Goal: Information Seeking & Learning: Learn about a topic

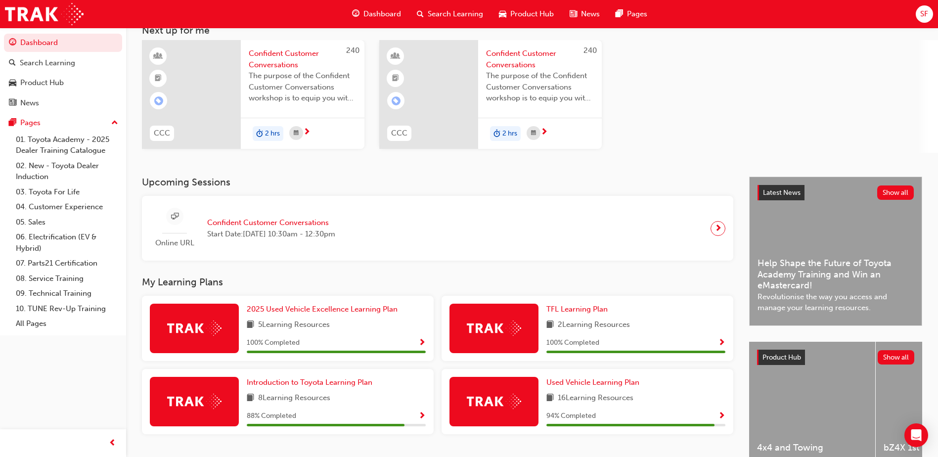
scroll to position [119, 0]
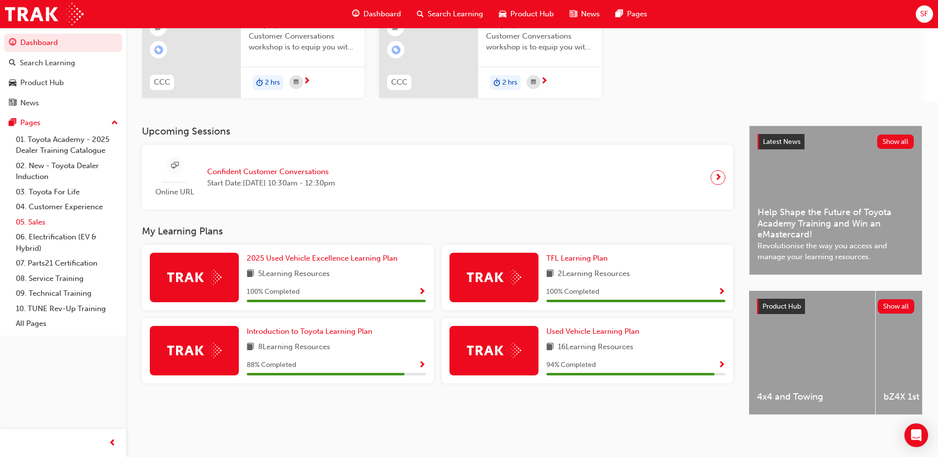
click at [41, 220] on link "05. Sales" at bounding box center [67, 222] width 110 height 15
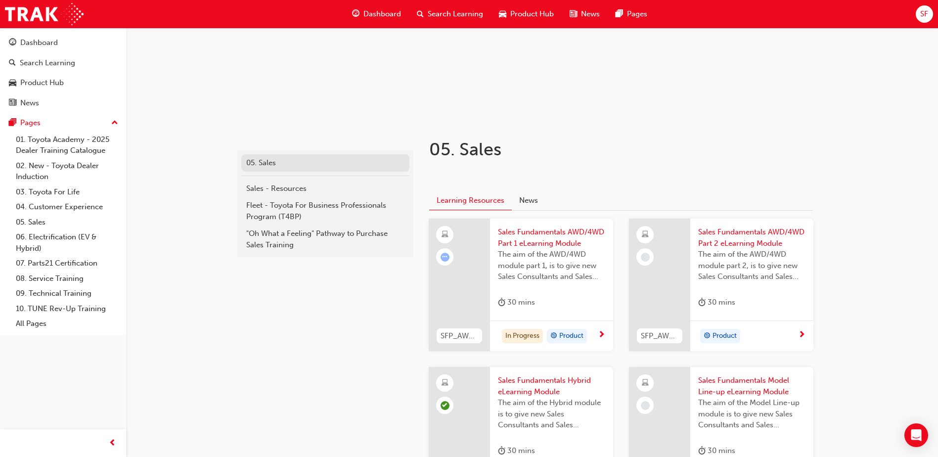
scroll to position [247, 0]
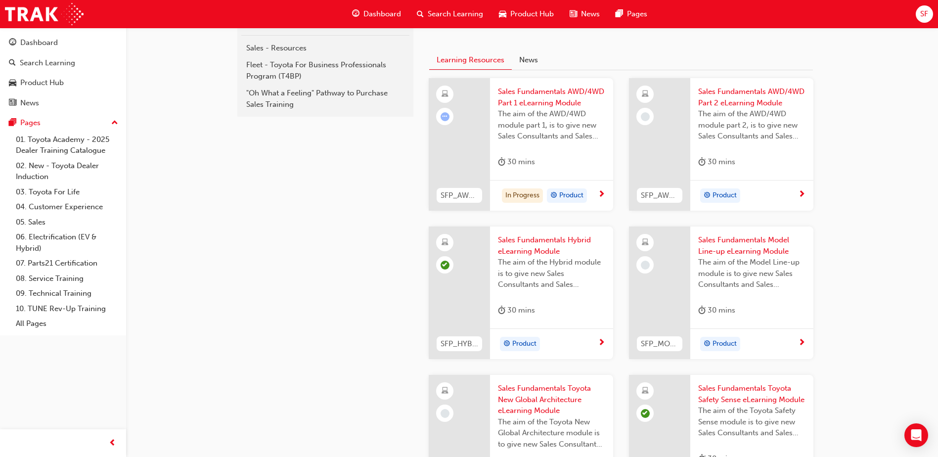
click at [554, 100] on span "Sales Fundamentals AWD/4WD Part 1 eLearning Module" at bounding box center [551, 97] width 107 height 22
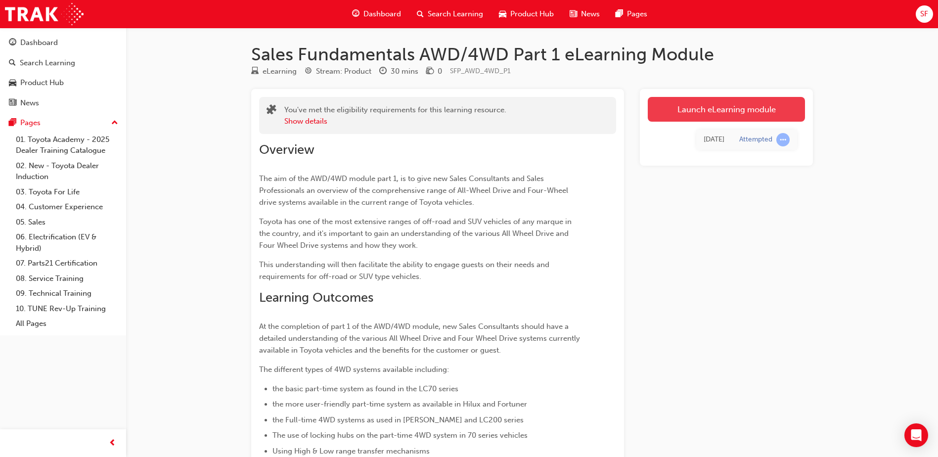
click at [708, 108] on link "Launch eLearning module" at bounding box center [726, 109] width 157 height 25
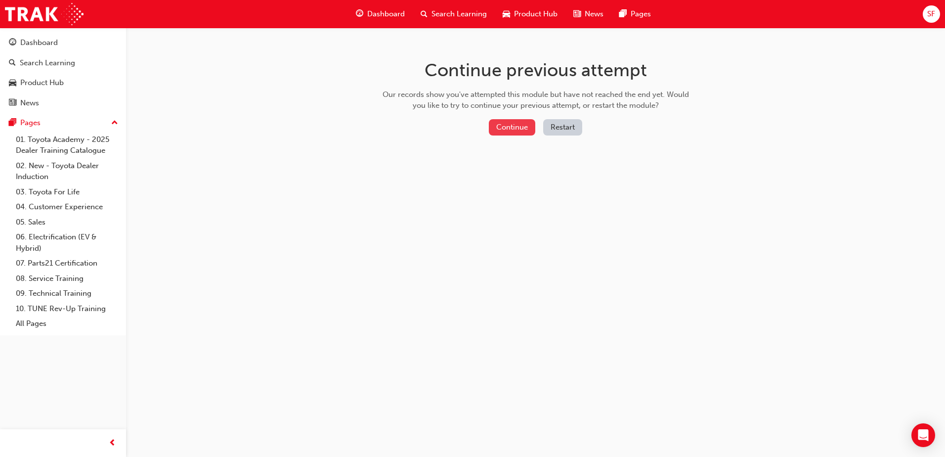
click at [522, 120] on button "Continue" at bounding box center [512, 127] width 46 height 16
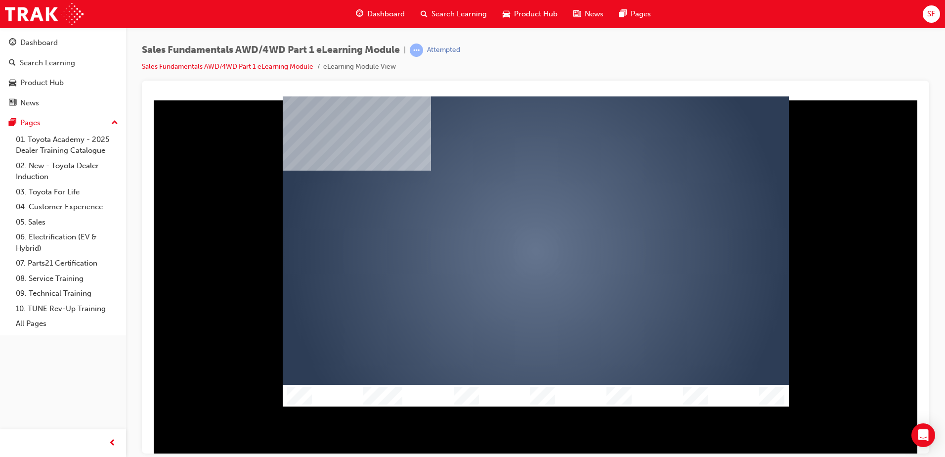
click at [507, 222] on div "play" at bounding box center [507, 222] width 0 height 0
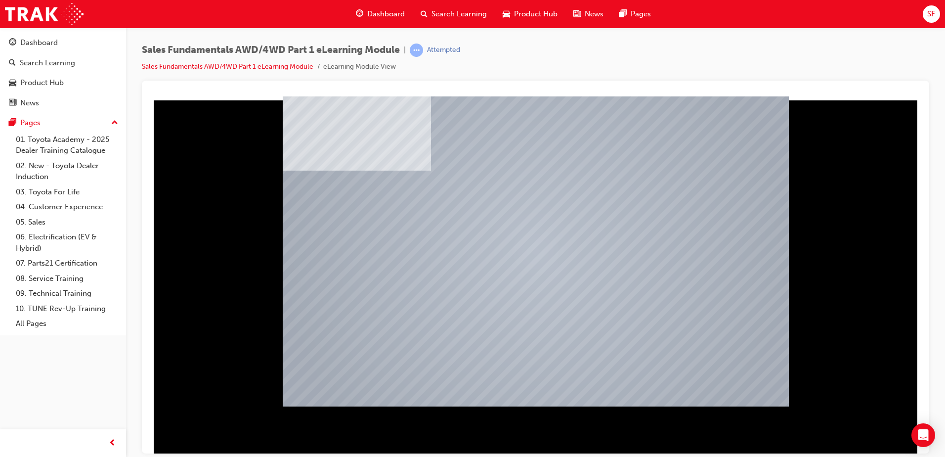
drag, startPoint x: 650, startPoint y: 186, endPoint x: 612, endPoint y: 239, distance: 65.2
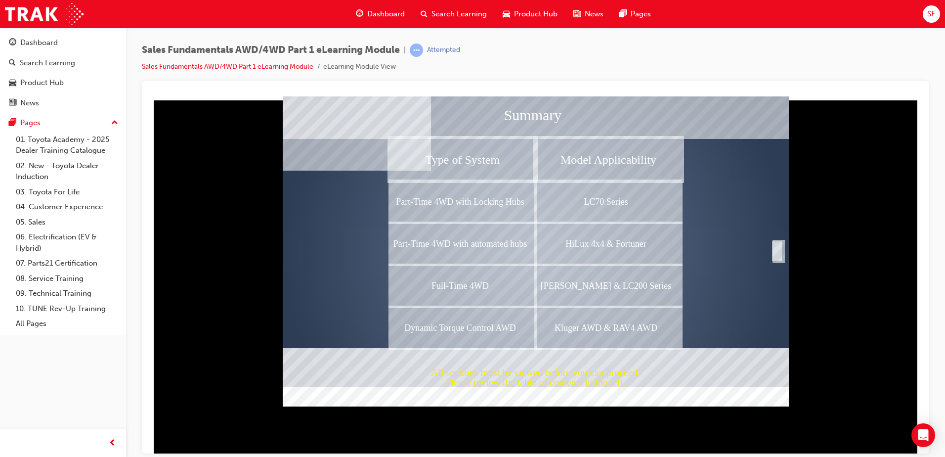
click at [779, 250] on div "Completion" at bounding box center [777, 251] width 10 height 20
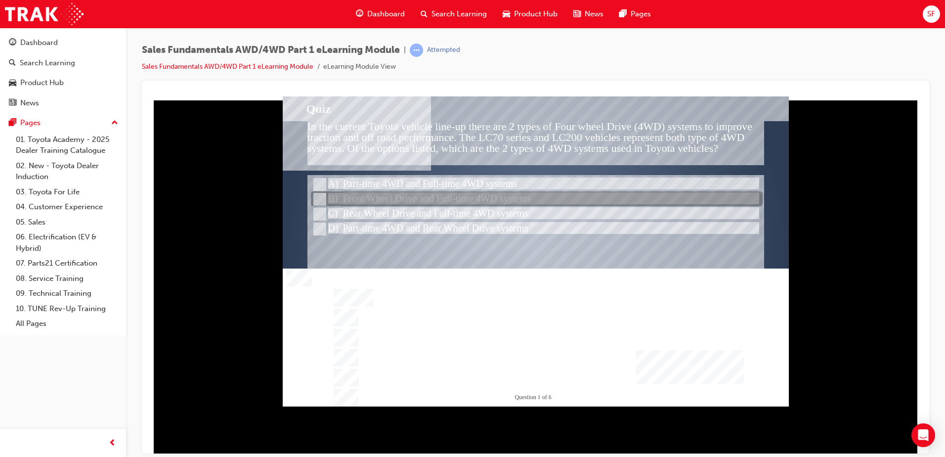
click at [317, 196] on input "Front Wheel Drive and Full-time 4WD systems" at bounding box center [318, 199] width 11 height 11
radio input "true"
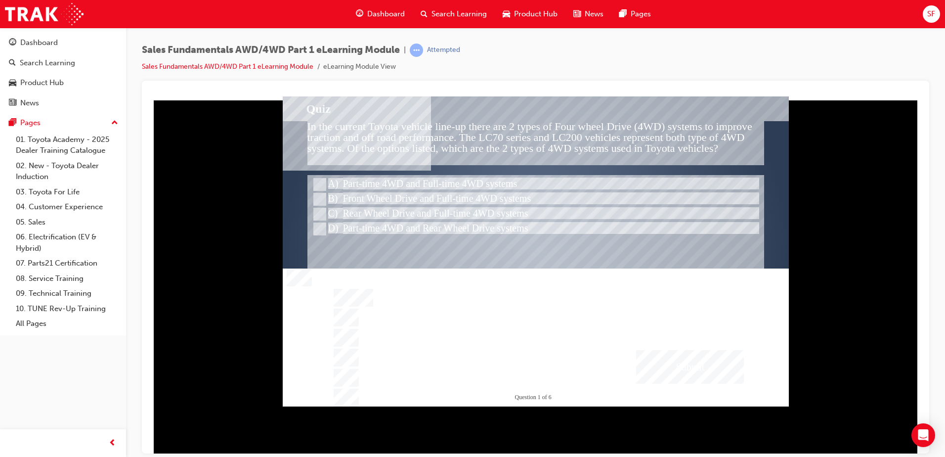
click at [681, 361] on div "Submit" at bounding box center [690, 367] width 108 height 34
click at [321, 179] on div at bounding box center [536, 251] width 506 height 310
click at [717, 360] on div "Submit" at bounding box center [690, 367] width 108 height 34
click at [318, 225] on div at bounding box center [536, 251] width 506 height 310
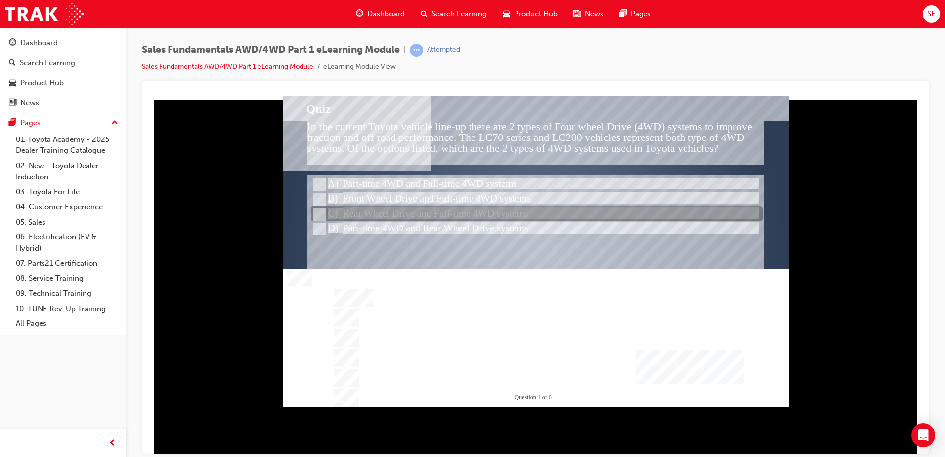
drag, startPoint x: 315, startPoint y: 206, endPoint x: 318, endPoint y: 212, distance: 6.6
click at [318, 212] on div "Quiz In the current Toyota vehicle line-up there are 2 types of Four wheel Driv…" at bounding box center [536, 251] width 506 height 310
click at [317, 213] on input "Rear Wheel Drive and Full-time 4WD systems" at bounding box center [318, 214] width 11 height 11
radio input "true"
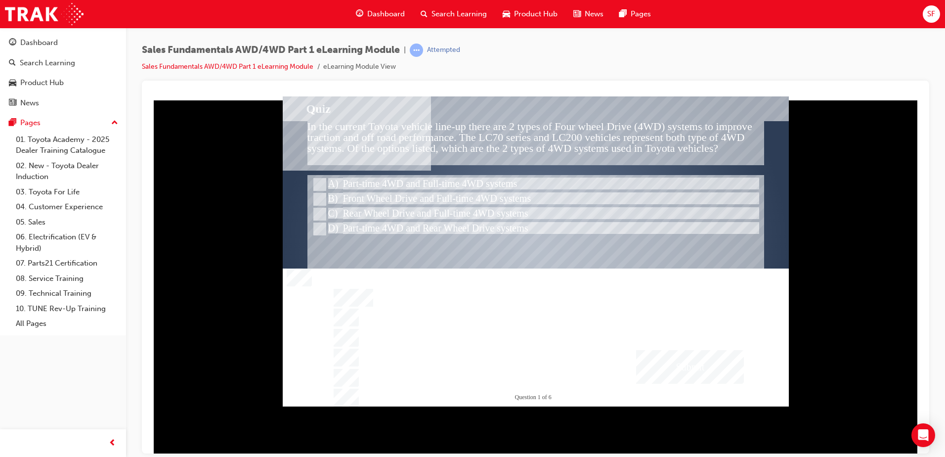
click at [702, 368] on div "Submit" at bounding box center [690, 367] width 108 height 34
click at [320, 229] on div at bounding box center [536, 251] width 506 height 310
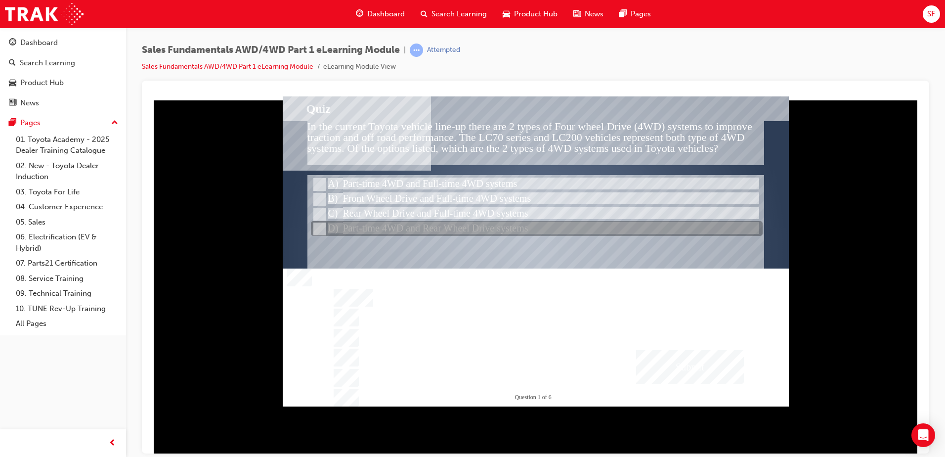
click at [316, 223] on input "Part-time 4WD and Rear Wheel Drive systems" at bounding box center [318, 228] width 11 height 11
radio input "true"
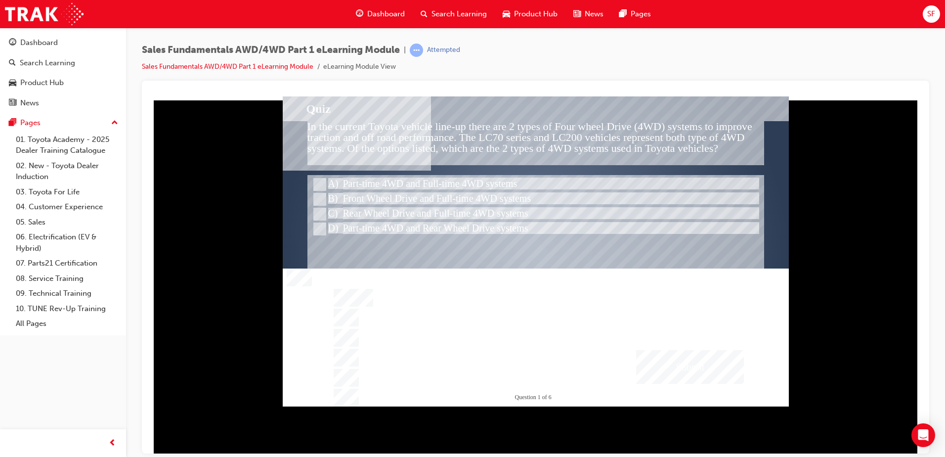
click at [683, 378] on div "Submit" at bounding box center [690, 367] width 108 height 34
click at [322, 195] on div at bounding box center [536, 251] width 506 height 310
click at [668, 372] on div "Submit" at bounding box center [690, 367] width 108 height 34
click at [322, 199] on div at bounding box center [536, 251] width 506 height 310
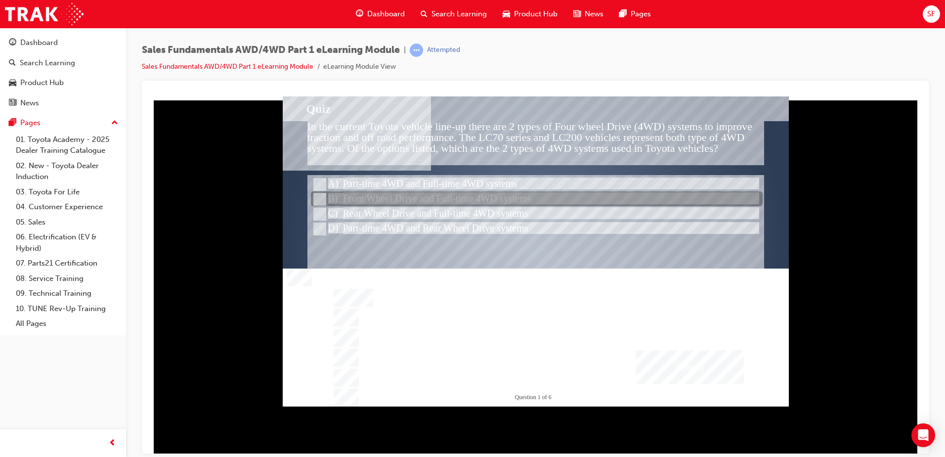
click at [321, 198] on input "Front Wheel Drive and Full-time 4WD systems" at bounding box center [318, 199] width 11 height 11
radio input "true"
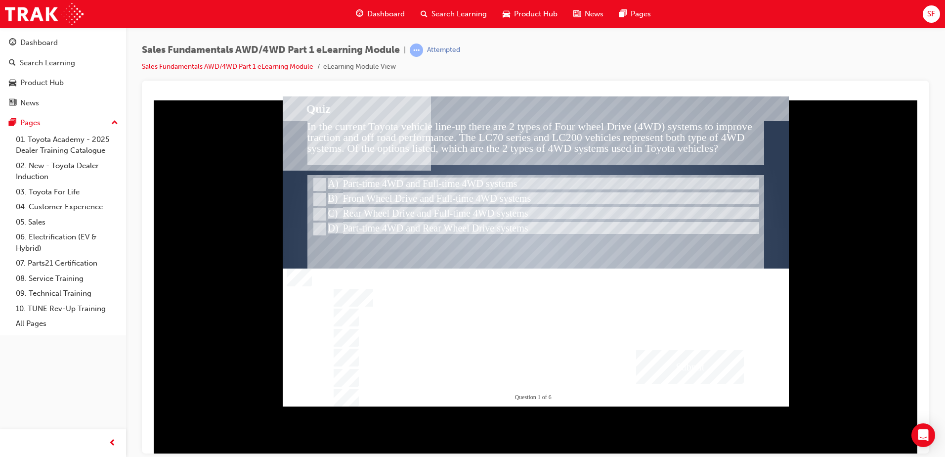
click at [685, 363] on div "Submit" at bounding box center [690, 367] width 108 height 34
click at [320, 182] on div at bounding box center [536, 251] width 506 height 310
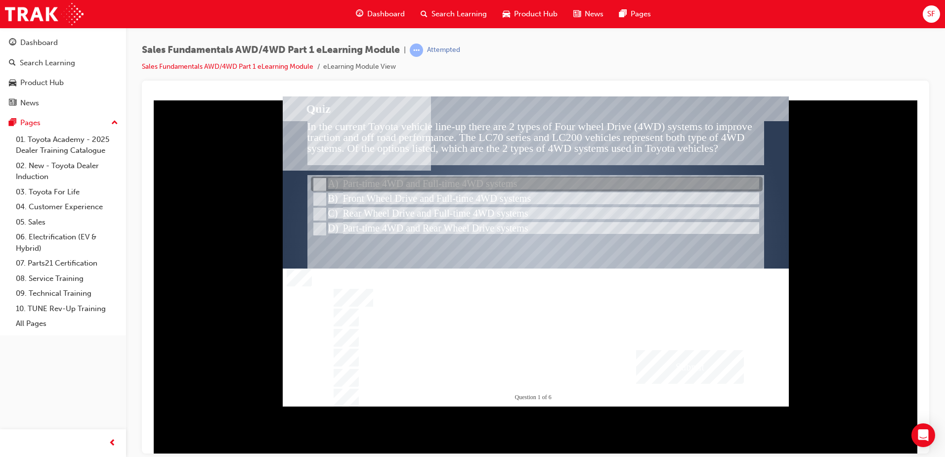
click at [320, 182] on input "Part-time 4WD and Full-time 4WD systems" at bounding box center [318, 184] width 11 height 11
radio input "true"
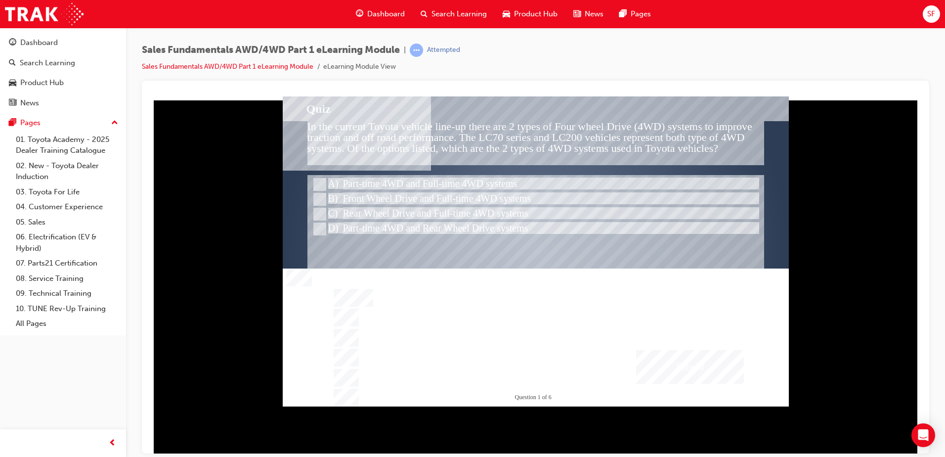
click at [696, 361] on div "Submit" at bounding box center [690, 367] width 108 height 34
click at [531, 266] on div at bounding box center [536, 251] width 506 height 310
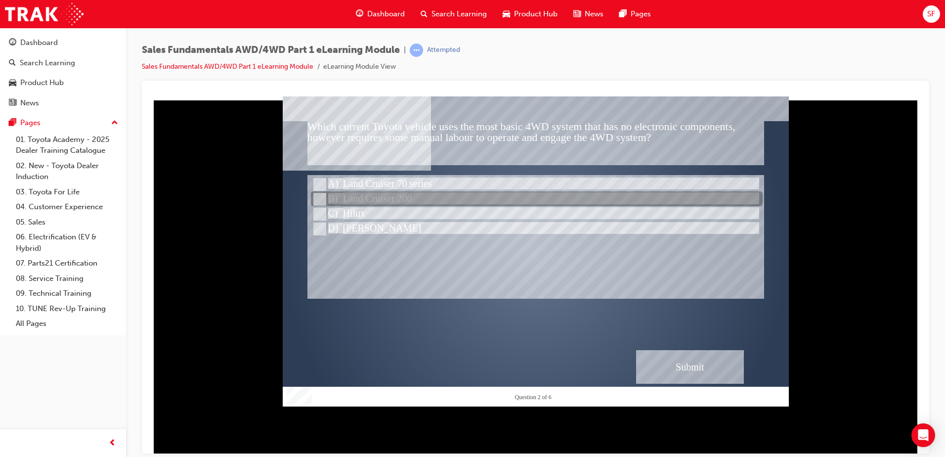
click at [321, 199] on input "Land Cruiser 200" at bounding box center [318, 199] width 11 height 11
radio input "true"
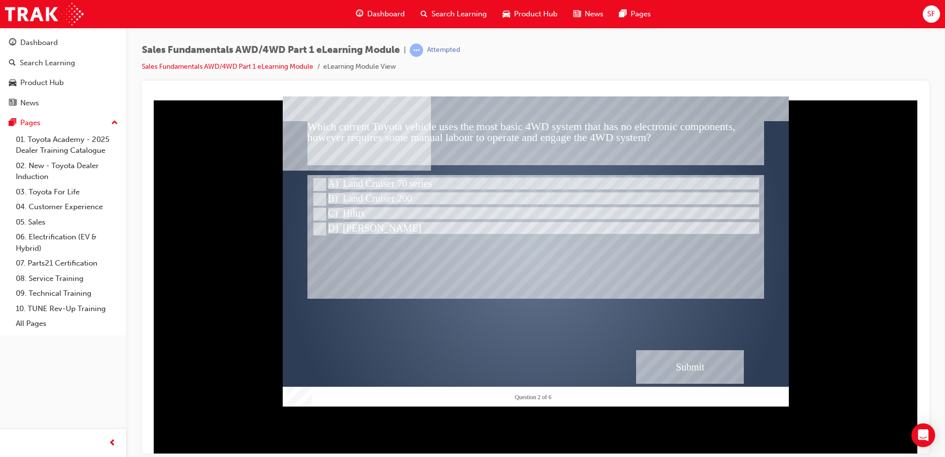
click at [681, 358] on div "Submit" at bounding box center [690, 367] width 108 height 34
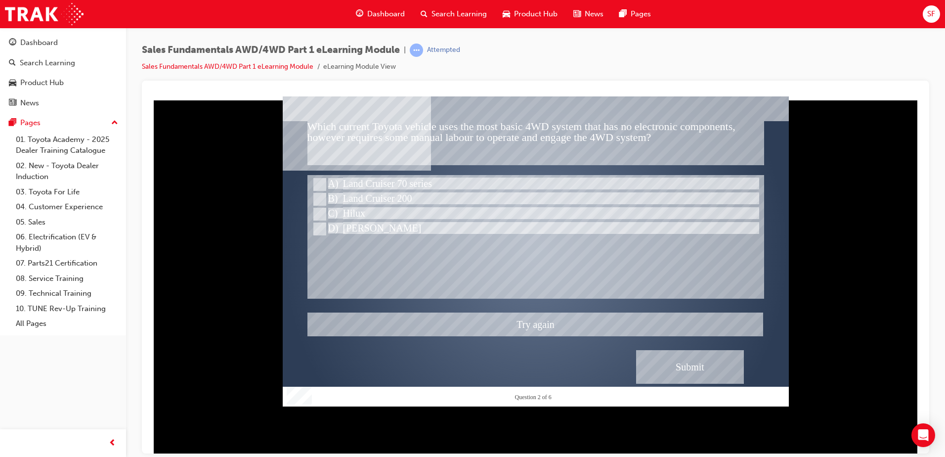
click at [318, 180] on div at bounding box center [536, 251] width 506 height 310
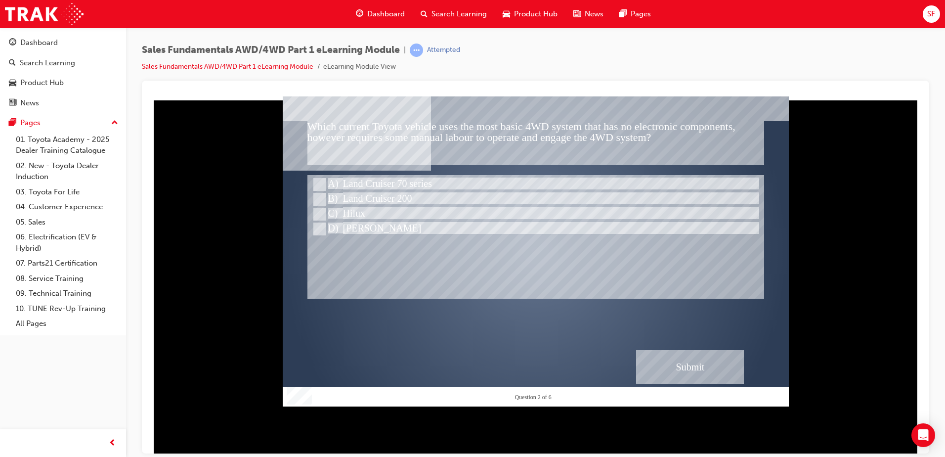
click at [667, 365] on div "Submit" at bounding box center [690, 367] width 108 height 34
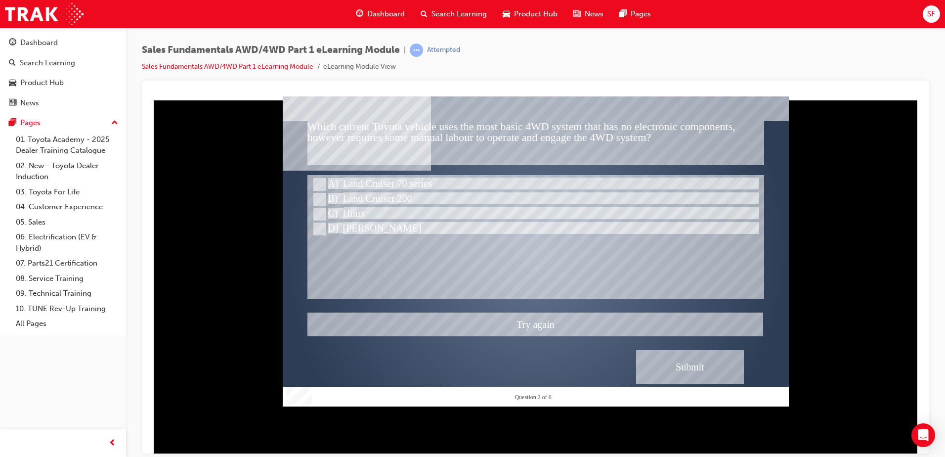
click at [320, 225] on div at bounding box center [536, 251] width 506 height 310
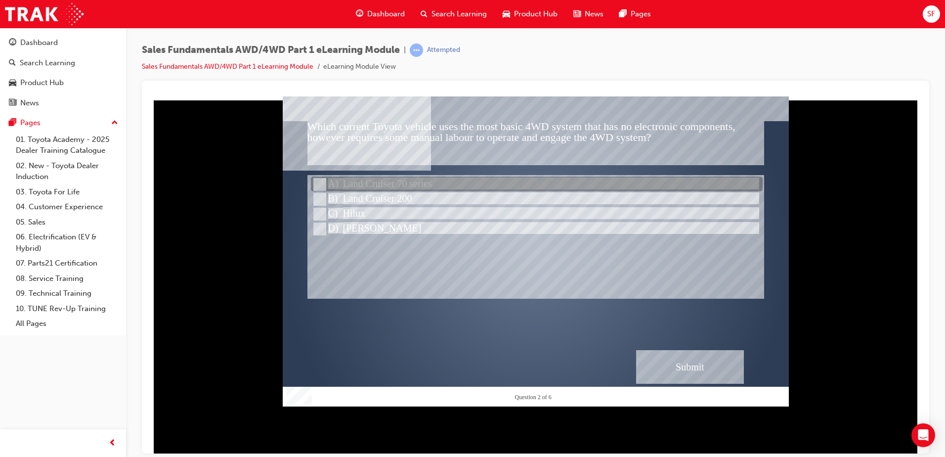
click at [319, 185] on input "Land Cruiser 70 series" at bounding box center [318, 184] width 11 height 11
radio input "true"
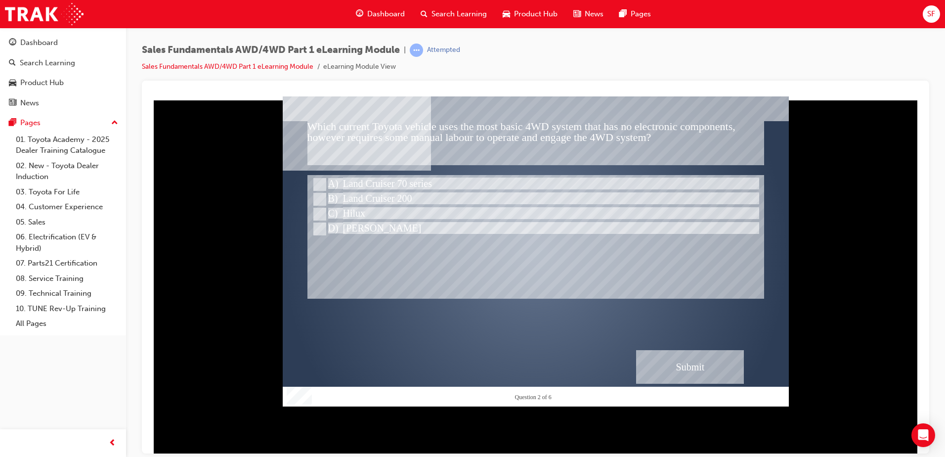
click at [685, 372] on div "Submit" at bounding box center [690, 367] width 108 height 34
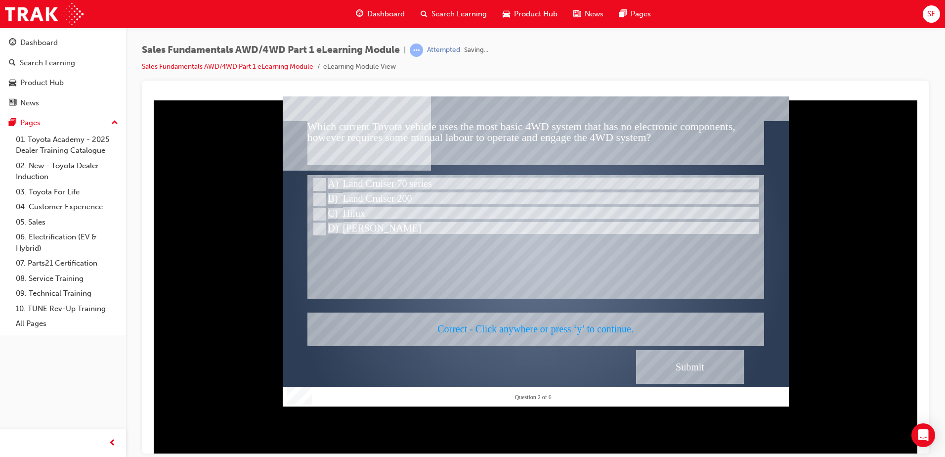
click at [493, 247] on div at bounding box center [536, 251] width 506 height 310
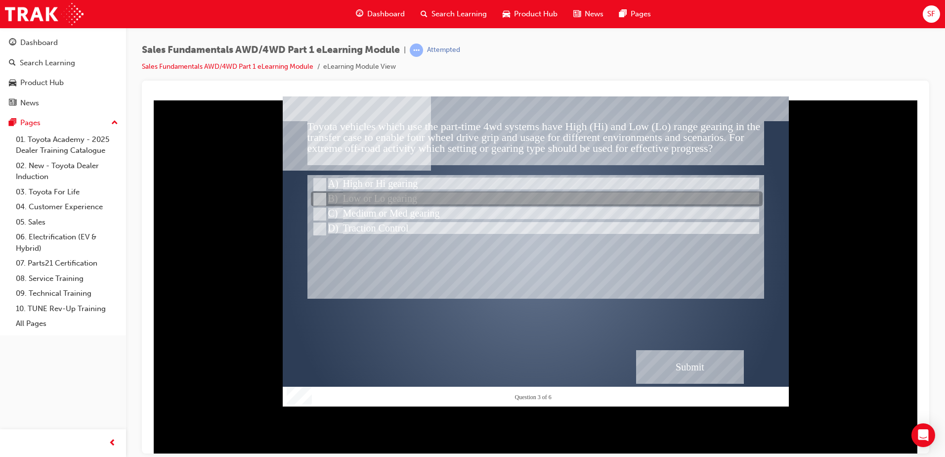
click at [320, 199] on input "Low or Lo gearing" at bounding box center [318, 199] width 11 height 11
radio input "true"
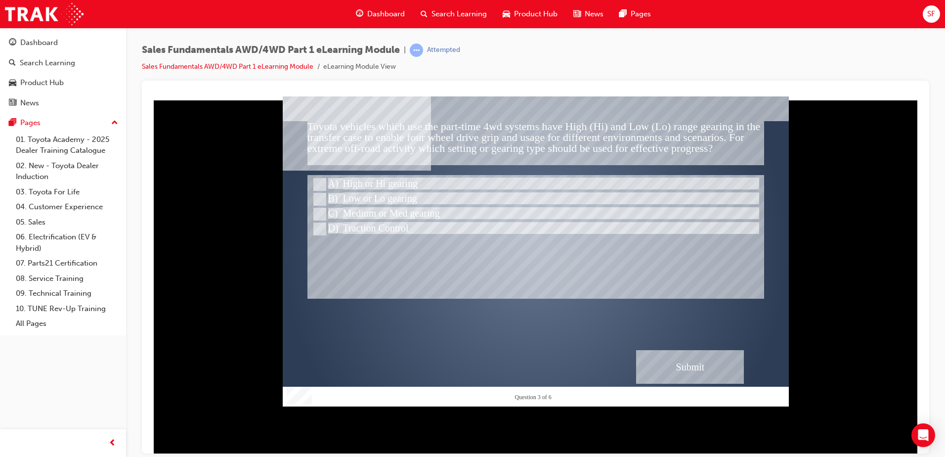
click at [697, 359] on div "Submit" at bounding box center [690, 367] width 108 height 34
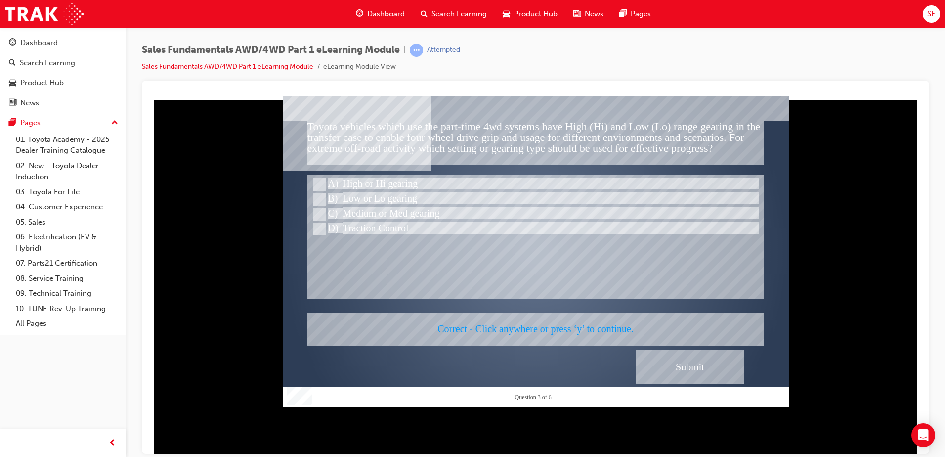
click at [569, 255] on div at bounding box center [536, 251] width 506 height 310
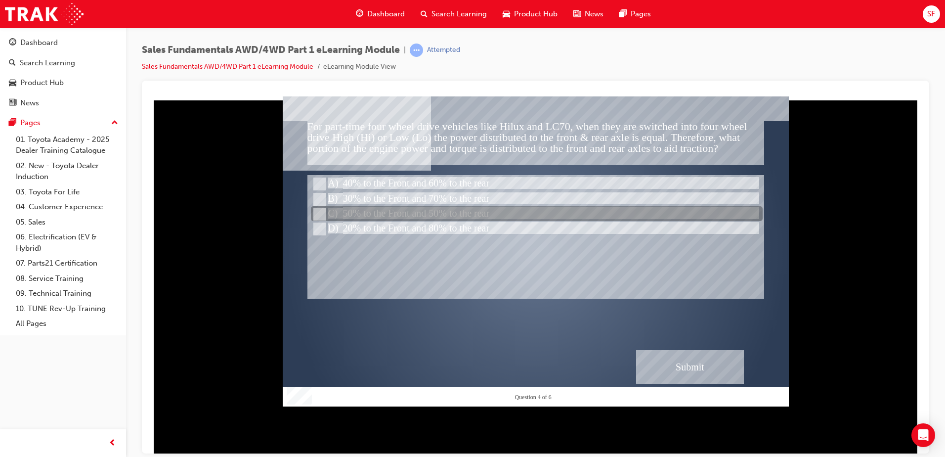
click at [312, 212] on div at bounding box center [537, 214] width 452 height 15
radio input "true"
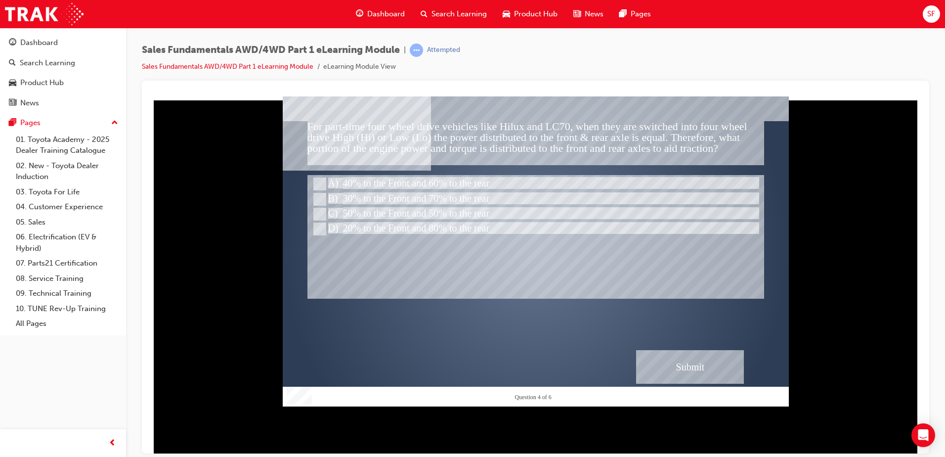
click at [725, 372] on div "Submit" at bounding box center [690, 367] width 108 height 34
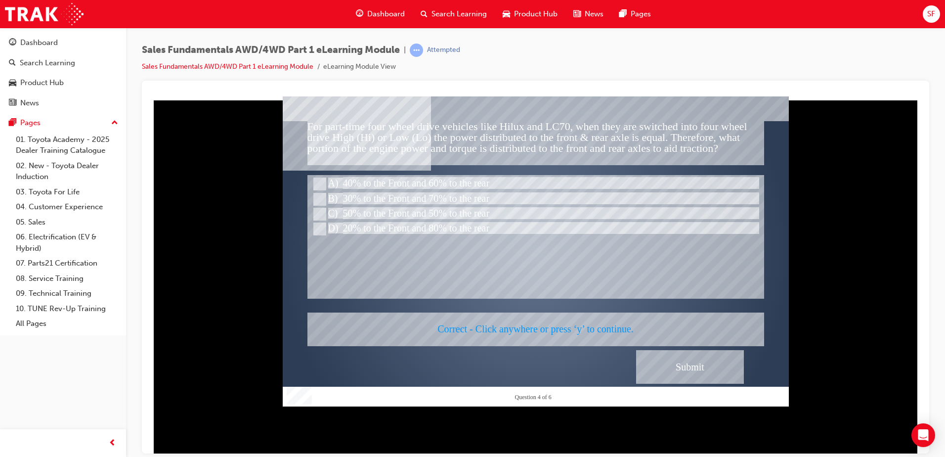
click at [510, 292] on div at bounding box center [536, 251] width 506 height 310
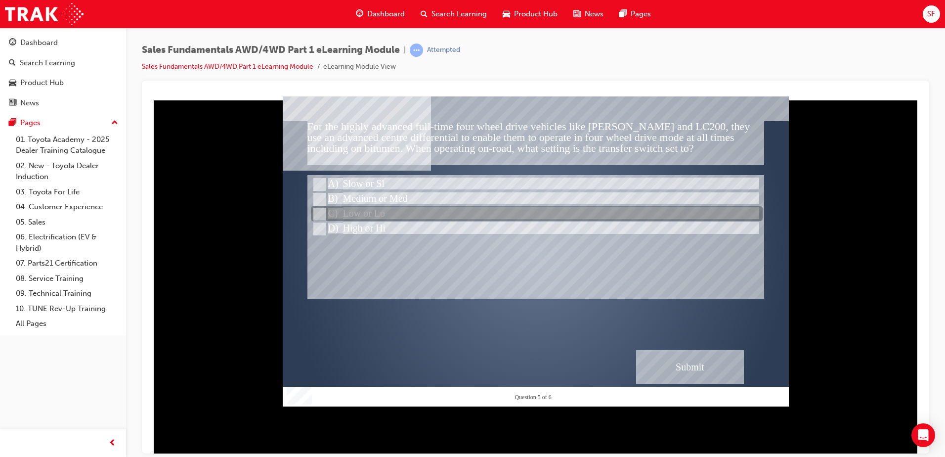
click at [320, 214] on input "Low or Lo" at bounding box center [318, 214] width 11 height 11
radio input "true"
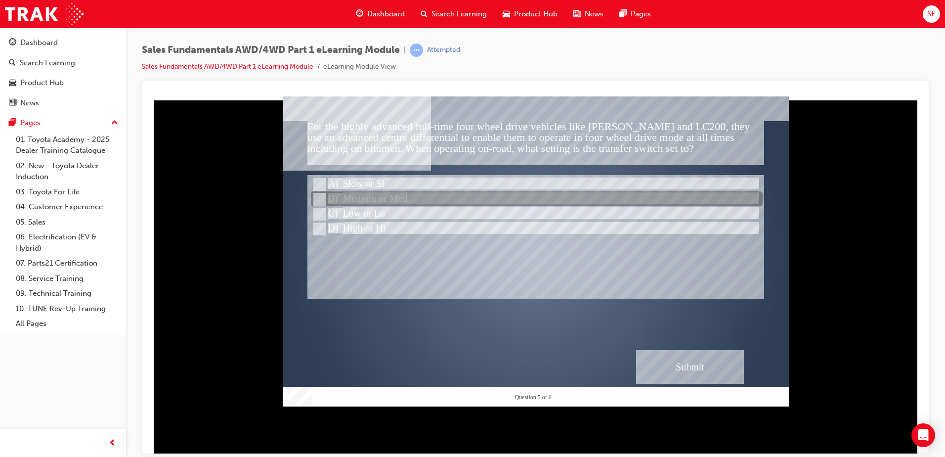
click at [316, 194] on input "Medium or Med" at bounding box center [318, 199] width 11 height 11
radio input "true"
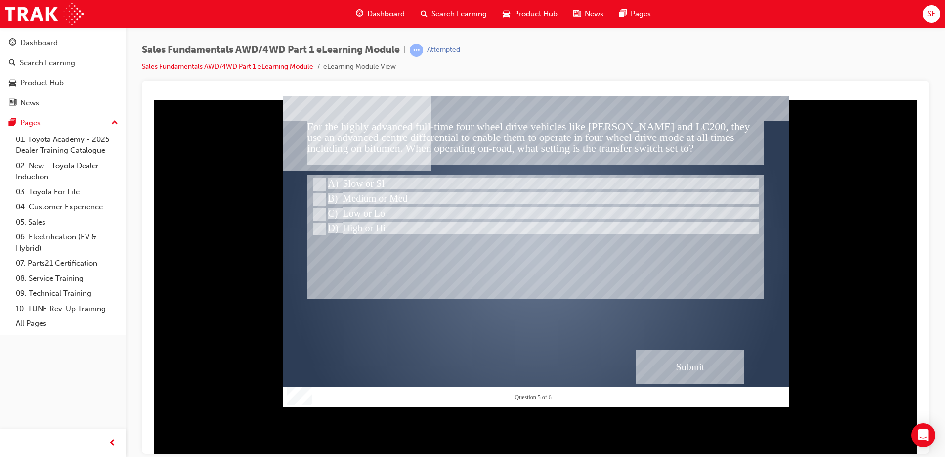
click at [694, 370] on div "Submit" at bounding box center [690, 367] width 108 height 34
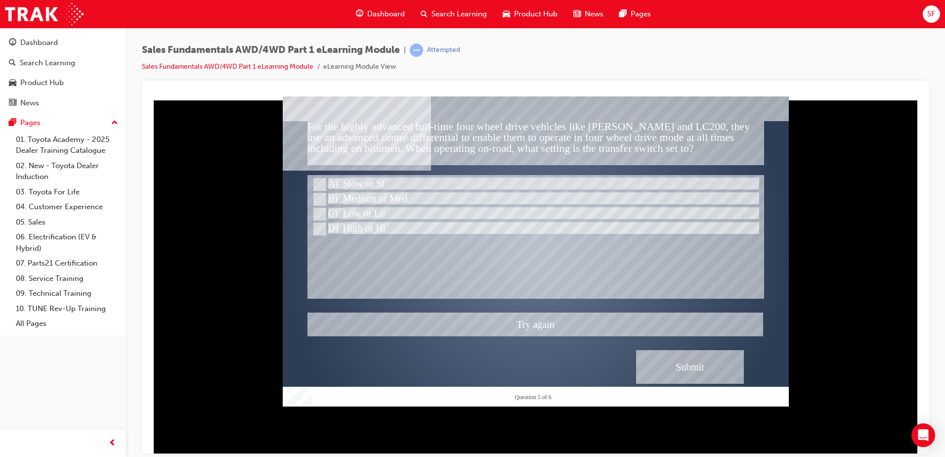
click at [320, 226] on div at bounding box center [536, 251] width 506 height 310
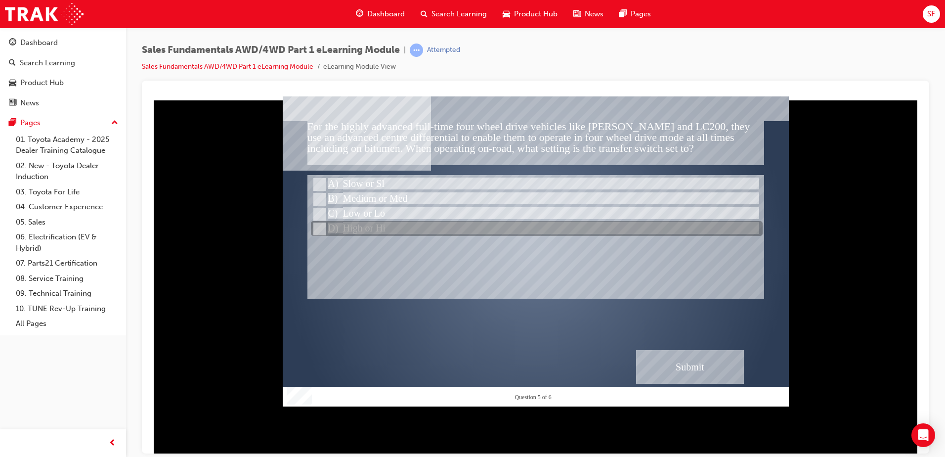
click at [320, 226] on input "High or Hi" at bounding box center [318, 228] width 11 height 11
radio input "true"
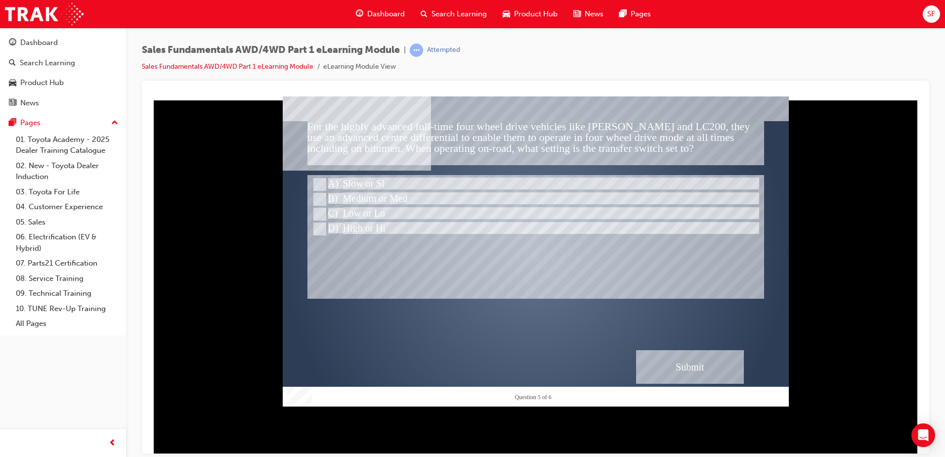
click at [700, 386] on div at bounding box center [536, 455] width 506 height 138
click at [697, 367] on div "Submit" at bounding box center [690, 367] width 108 height 34
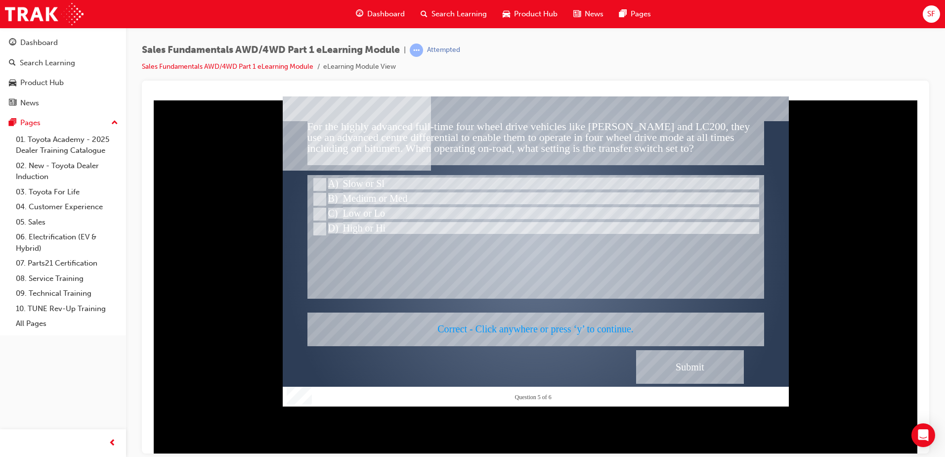
click at [534, 268] on div at bounding box center [536, 251] width 506 height 310
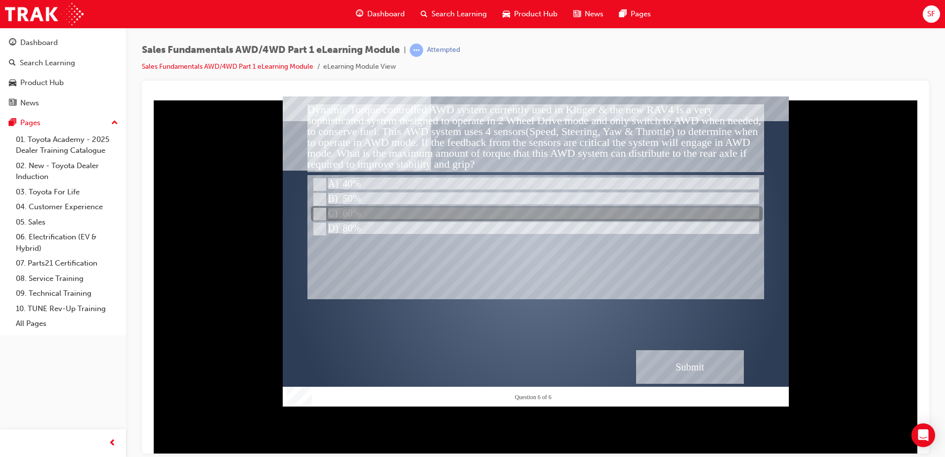
click at [317, 213] on input "60%" at bounding box center [318, 214] width 11 height 11
radio input "true"
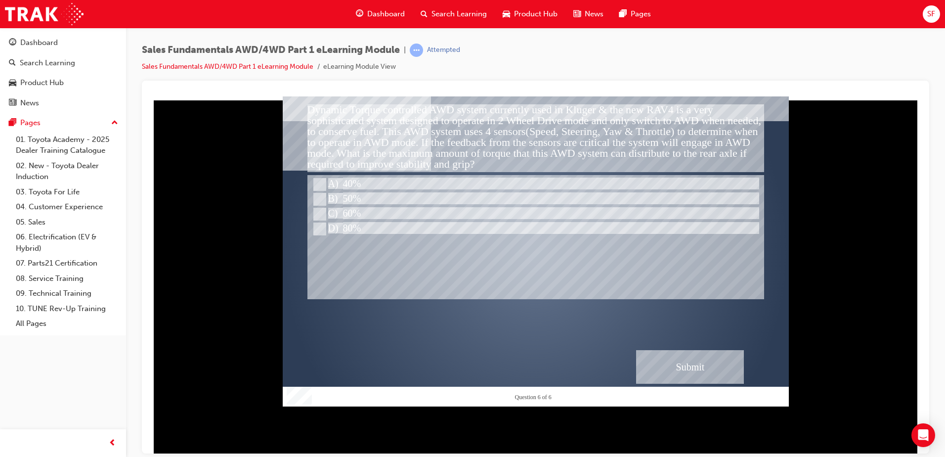
click at [662, 372] on div "Submit" at bounding box center [690, 367] width 108 height 34
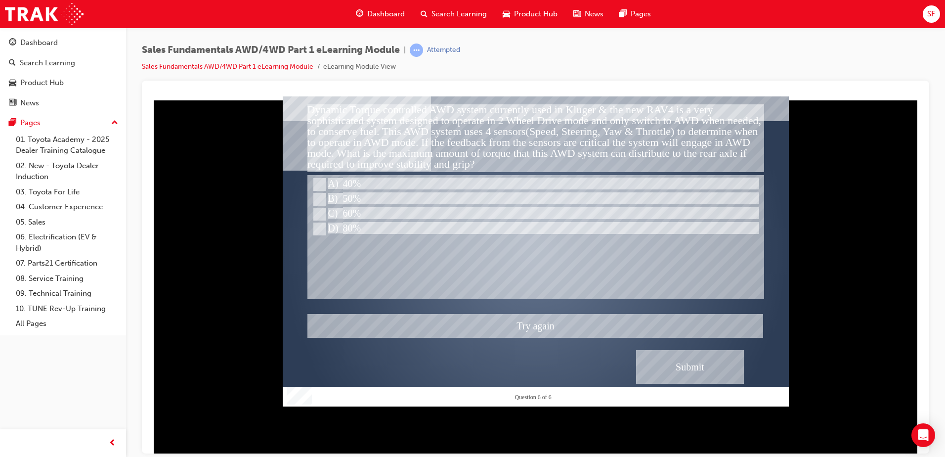
click at [321, 227] on div at bounding box center [536, 251] width 506 height 310
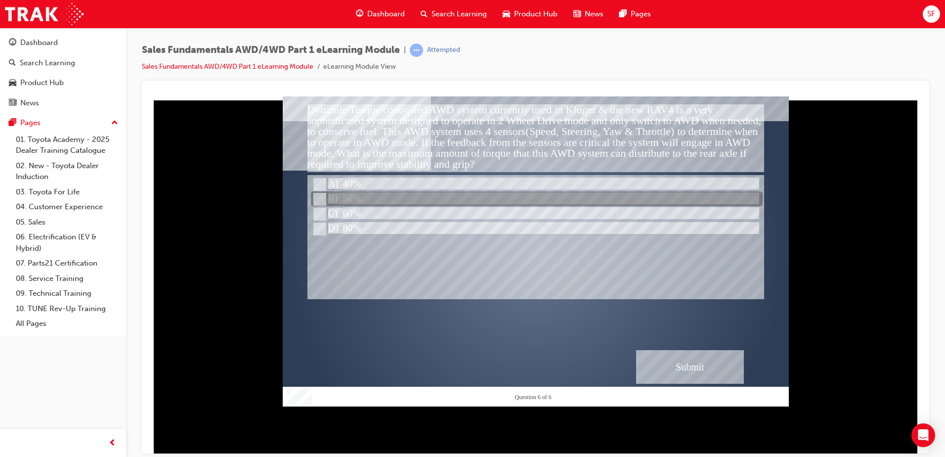
click at [315, 197] on input "50%" at bounding box center [318, 199] width 11 height 11
radio input "true"
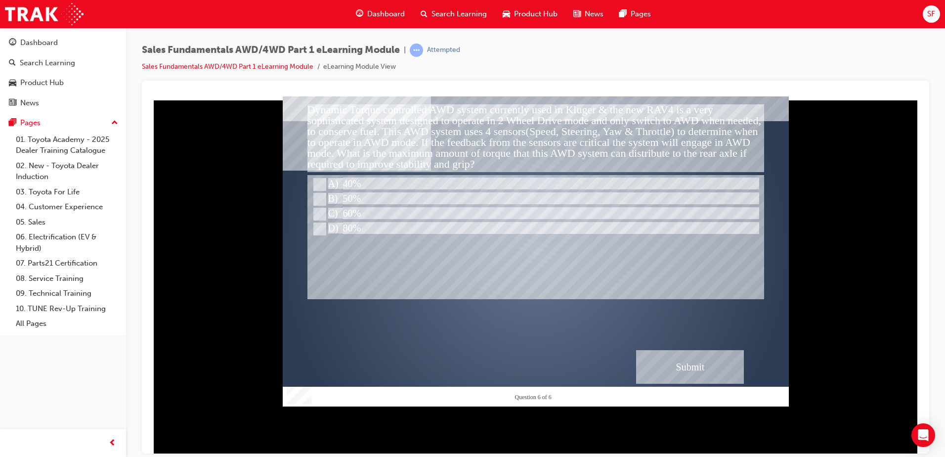
click at [682, 369] on div "Submit" at bounding box center [690, 367] width 108 height 34
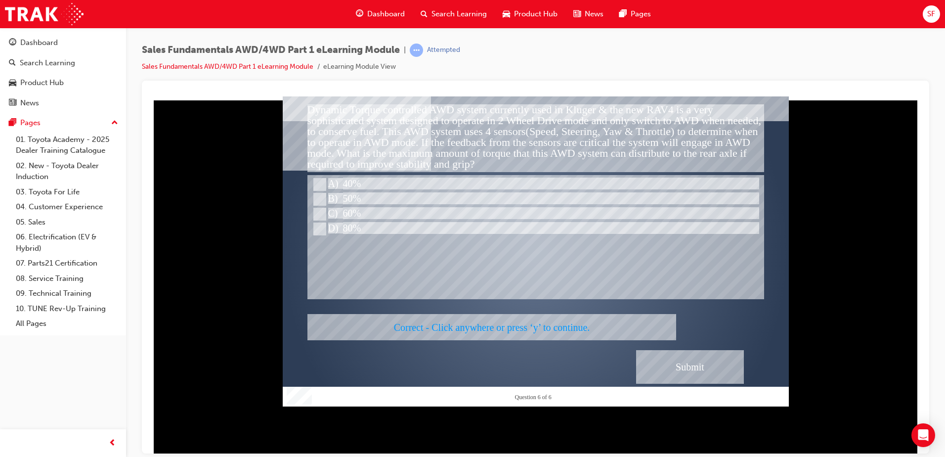
click at [659, 292] on div at bounding box center [536, 251] width 506 height 310
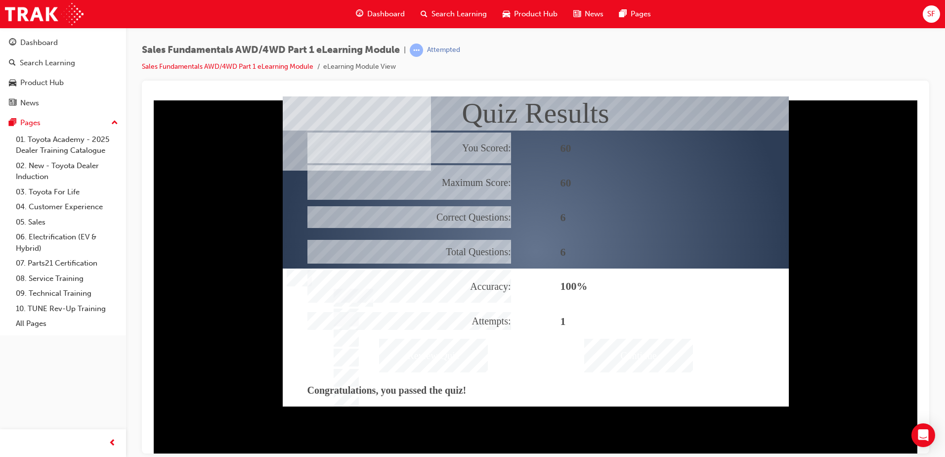
click at [636, 352] on div "Continue" at bounding box center [638, 355] width 109 height 34
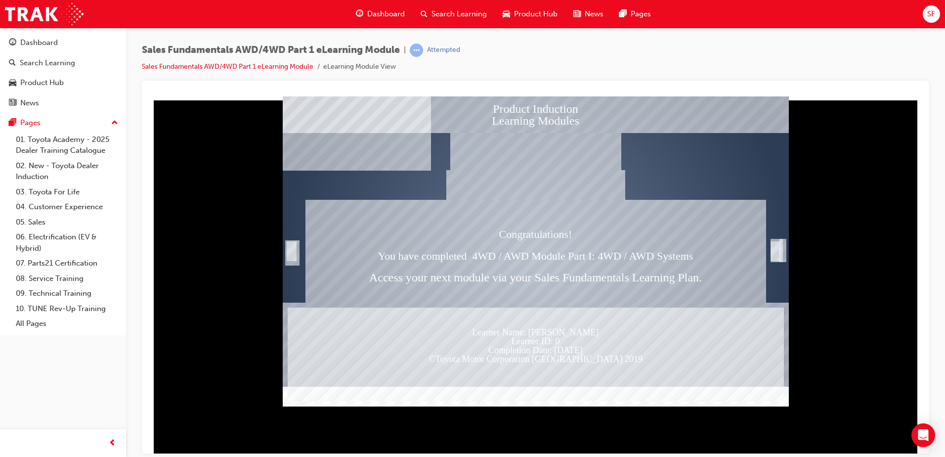
click at [779, 248] on div "Trigger this button to exit" at bounding box center [776, 251] width 10 height 20
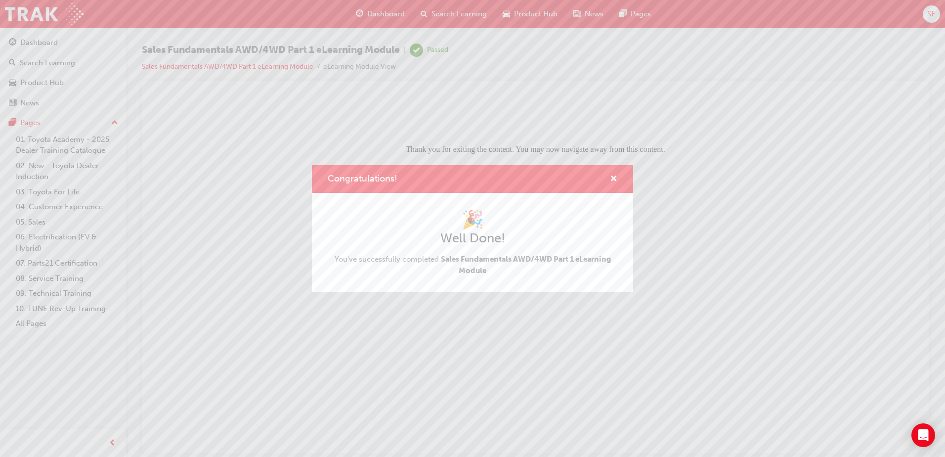
click at [617, 176] on div "Congratulations!" at bounding box center [472, 179] width 321 height 28
click at [613, 176] on span "cross-icon" at bounding box center [613, 179] width 7 height 9
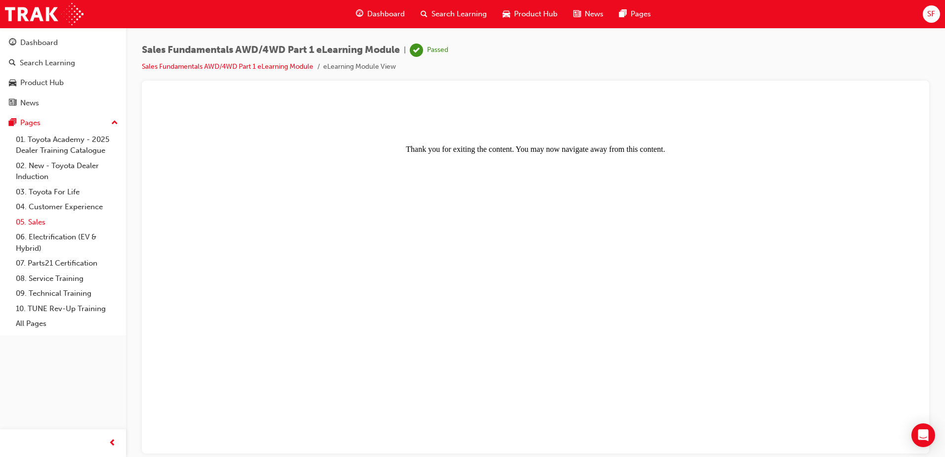
click at [37, 220] on link "05. Sales" at bounding box center [67, 222] width 110 height 15
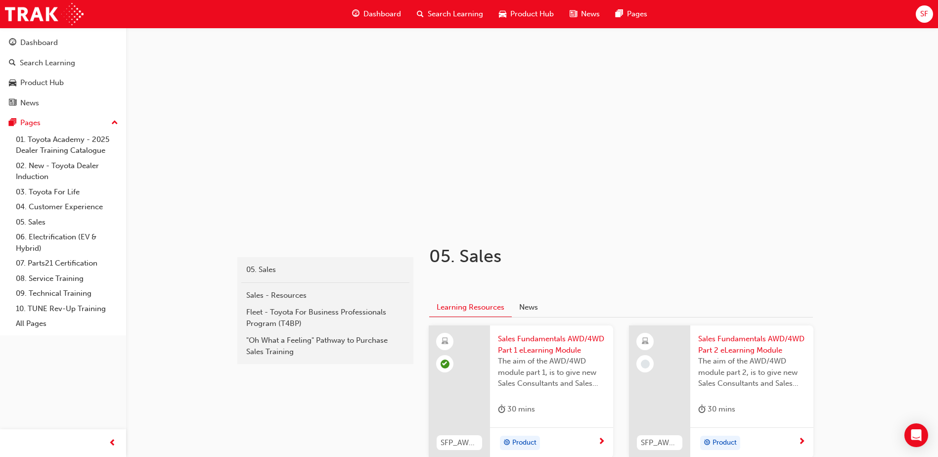
click at [768, 339] on span "Sales Fundamentals AWD/4WD Part 2 eLearning Module" at bounding box center [751, 344] width 107 height 22
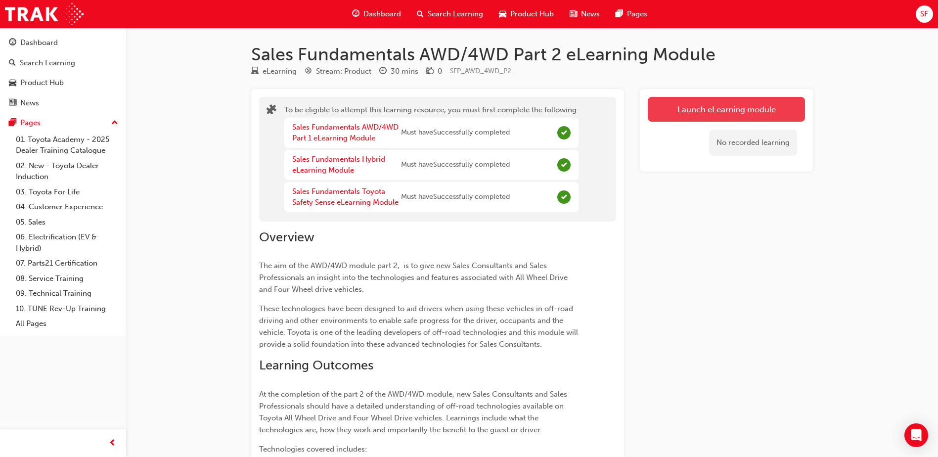
click at [709, 111] on button "Launch eLearning module" at bounding box center [726, 109] width 157 height 25
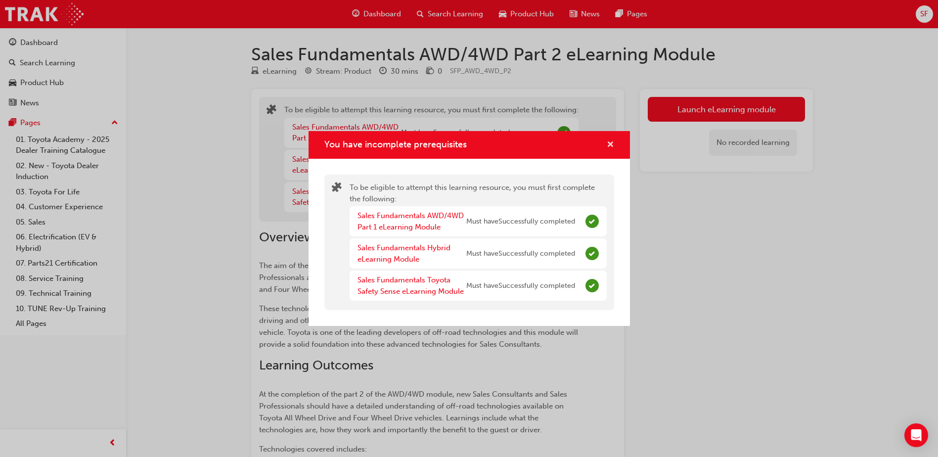
click at [611, 141] on span "cross-icon" at bounding box center [610, 145] width 7 height 9
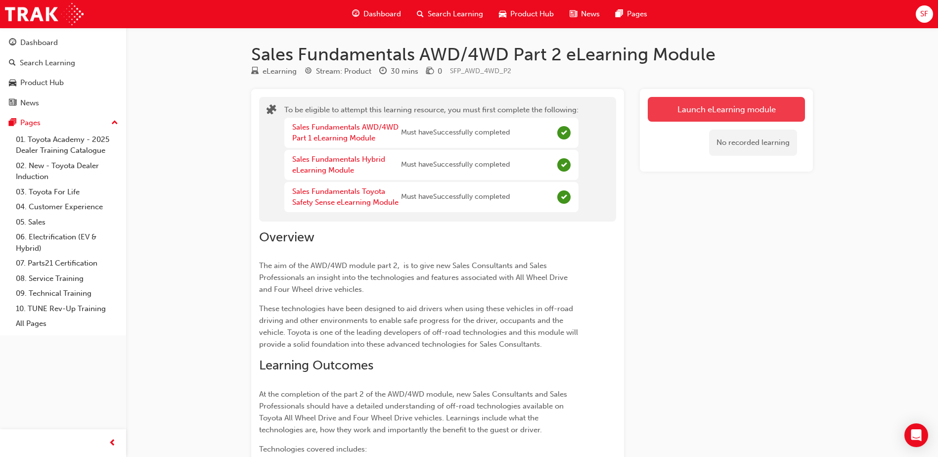
click at [730, 104] on button "Launch eLearning module" at bounding box center [726, 109] width 157 height 25
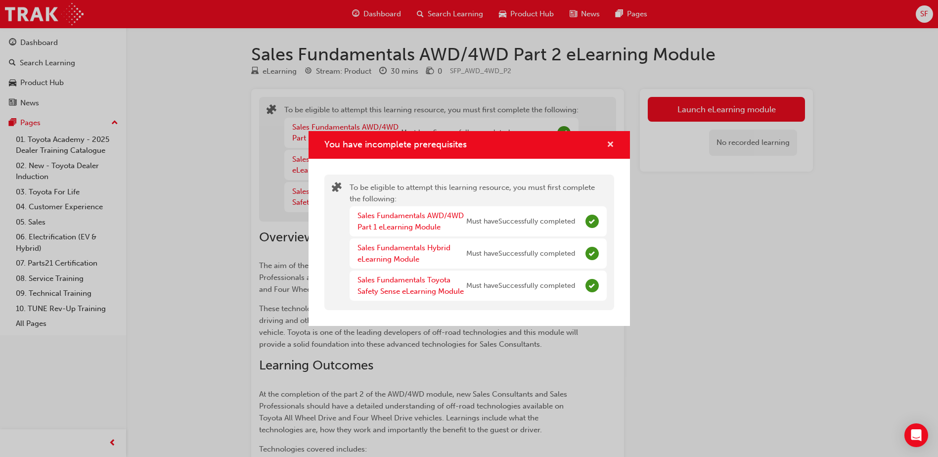
click at [611, 145] on span "cross-icon" at bounding box center [610, 145] width 7 height 9
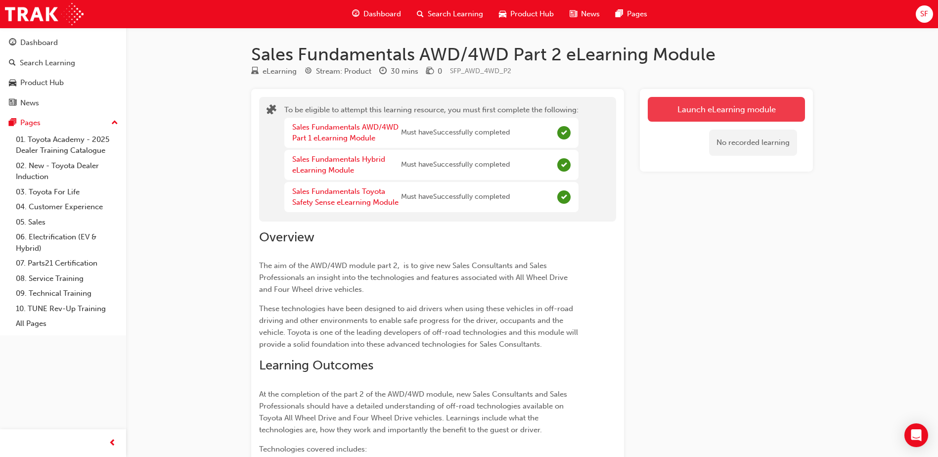
click at [672, 105] on button "Launch eLearning module" at bounding box center [726, 109] width 157 height 25
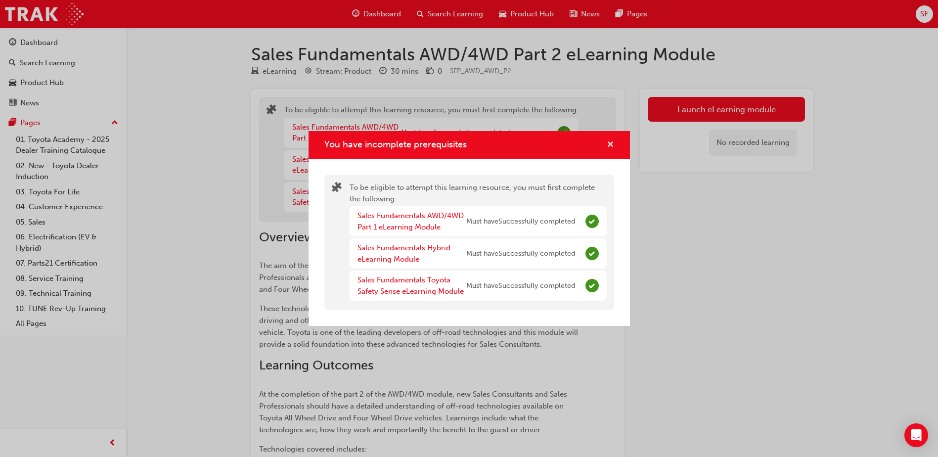
click at [608, 144] on span "cross-icon" at bounding box center [610, 145] width 7 height 9
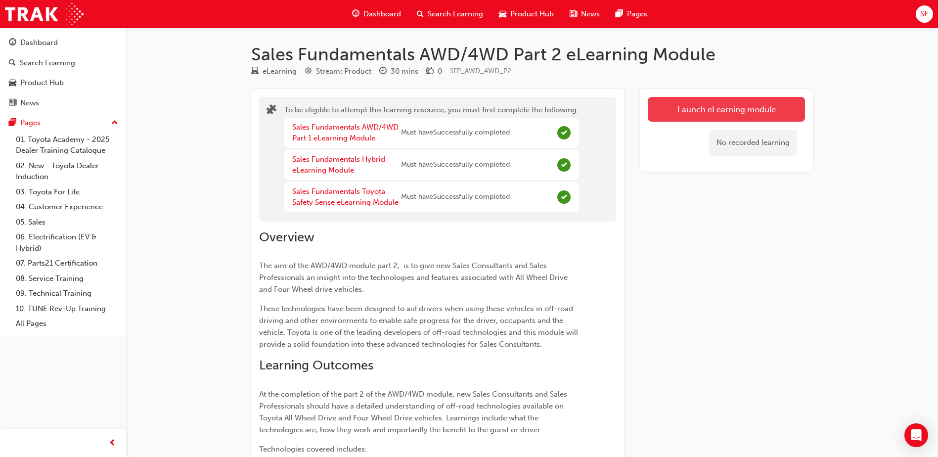
click at [693, 113] on button "Launch eLearning module" at bounding box center [726, 109] width 157 height 25
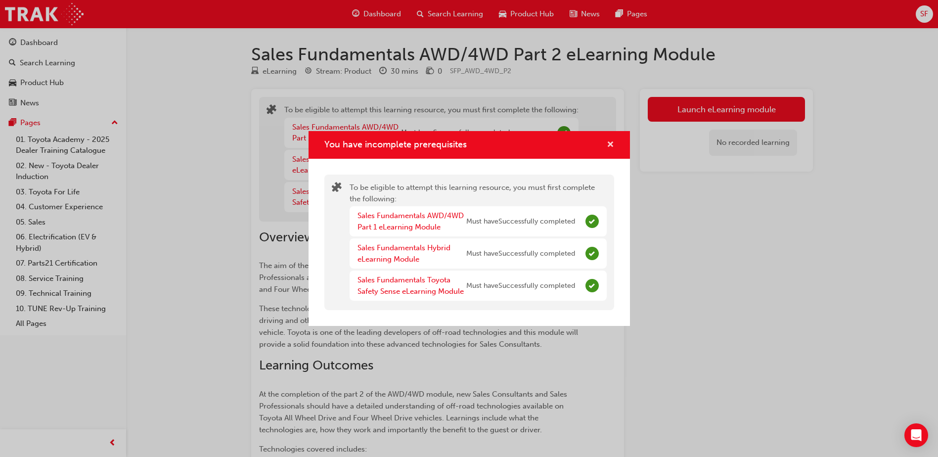
click at [612, 145] on span "cross-icon" at bounding box center [610, 145] width 7 height 9
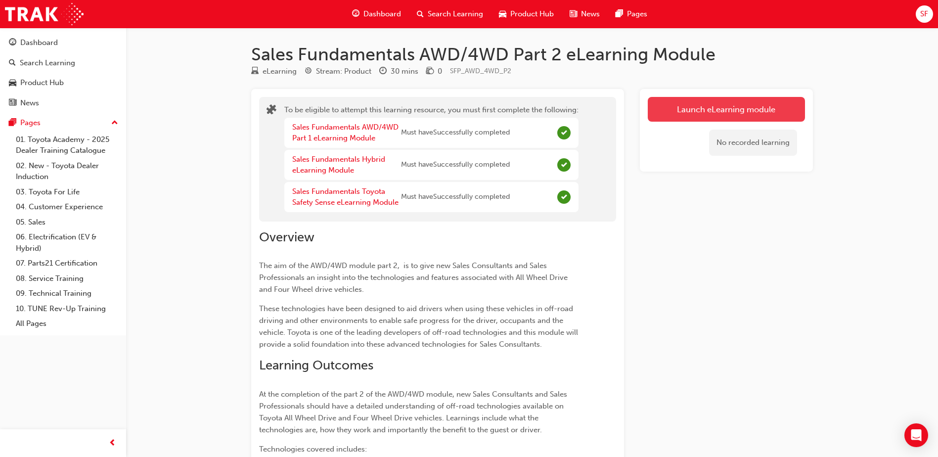
drag, startPoint x: 730, startPoint y: 106, endPoint x: 745, endPoint y: 120, distance: 19.9
click at [745, 120] on button "Launch eLearning module" at bounding box center [726, 109] width 157 height 25
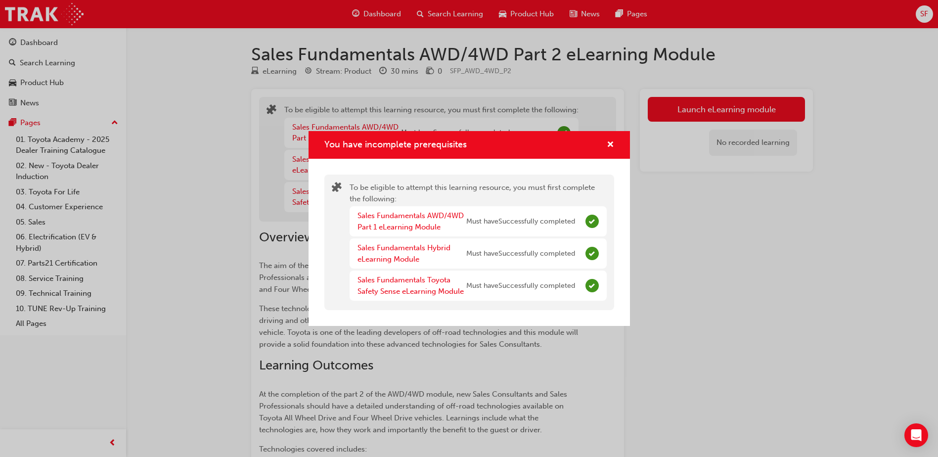
click at [605, 146] on div "You have incomplete prerequisites" at bounding box center [606, 145] width 15 height 12
click at [607, 146] on span "cross-icon" at bounding box center [610, 145] width 7 height 9
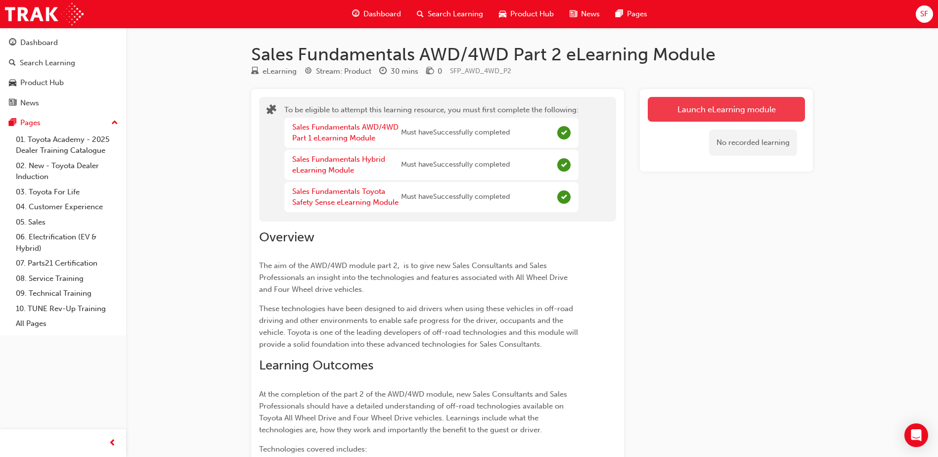
click at [658, 108] on button "Launch eLearning module" at bounding box center [726, 109] width 157 height 25
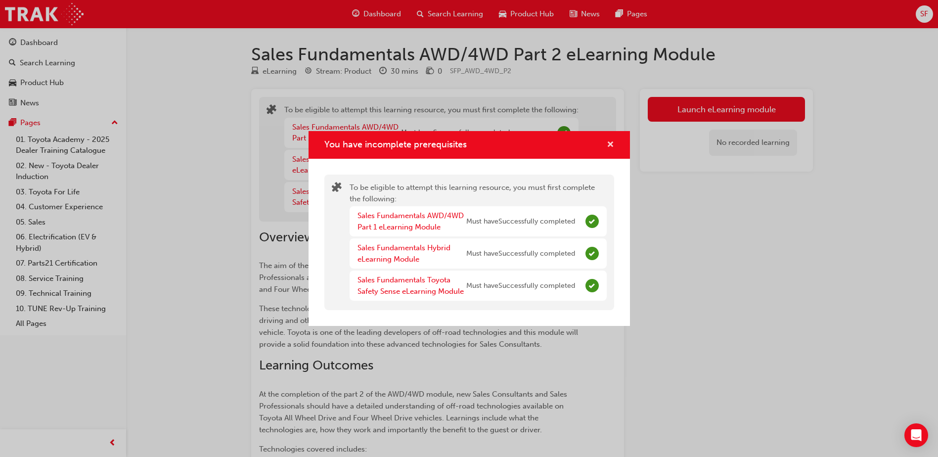
click at [613, 141] on span "cross-icon" at bounding box center [610, 145] width 7 height 9
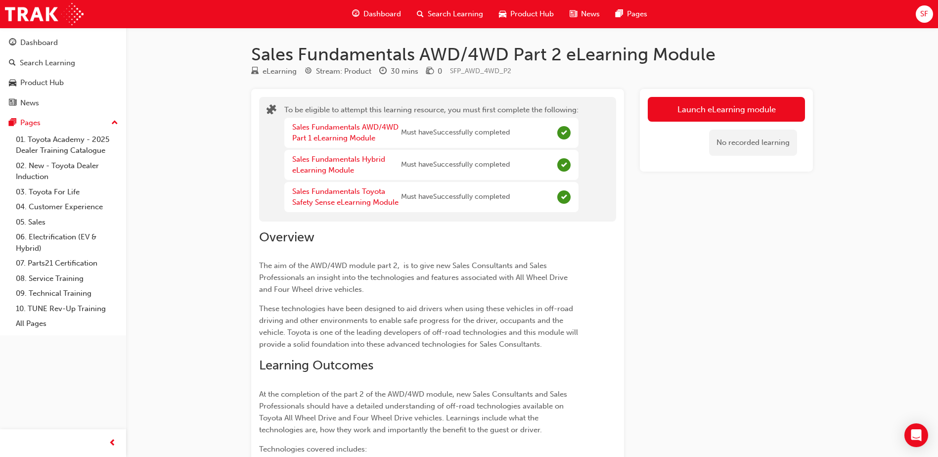
click at [725, 95] on div "Launch eLearning module No recorded learning" at bounding box center [726, 130] width 173 height 83
click at [731, 102] on button "Launch eLearning module" at bounding box center [726, 109] width 157 height 25
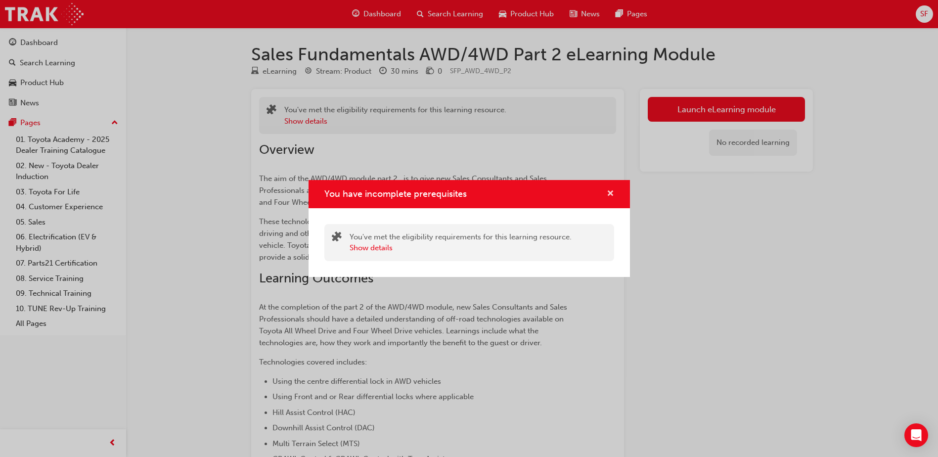
click at [610, 192] on span "cross-icon" at bounding box center [610, 194] width 7 height 9
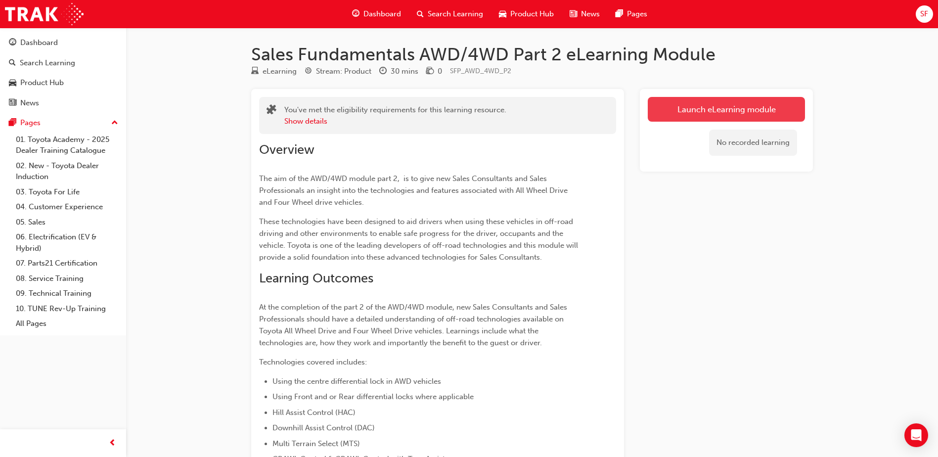
click at [708, 111] on button "Launch eLearning module" at bounding box center [726, 109] width 157 height 25
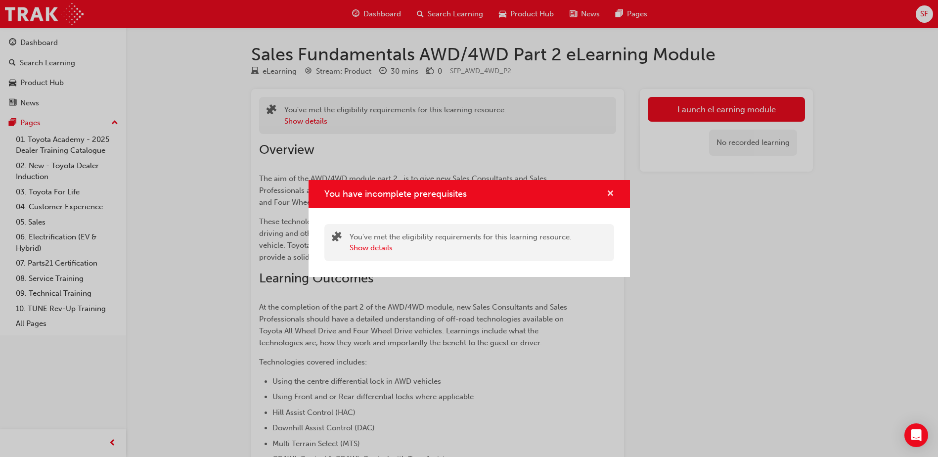
click at [611, 190] on span "cross-icon" at bounding box center [610, 194] width 7 height 9
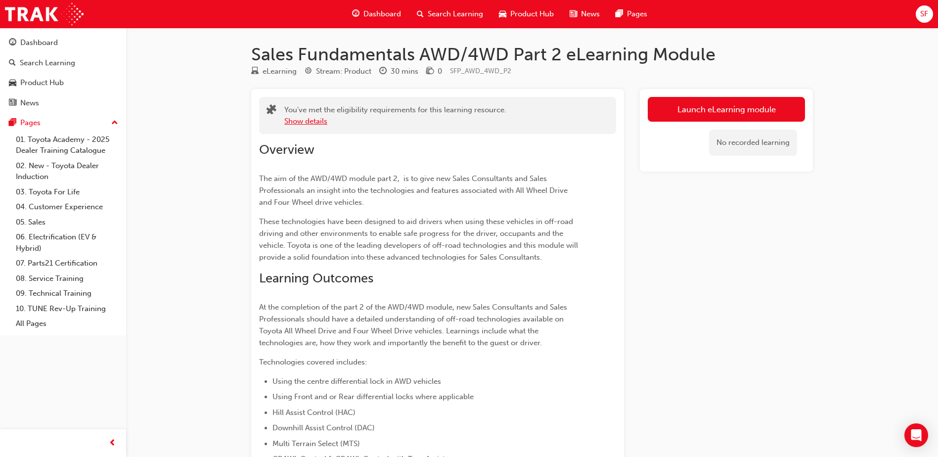
click at [308, 124] on button "Show details" at bounding box center [305, 121] width 43 height 11
click at [292, 124] on button "Show details" at bounding box center [305, 121] width 43 height 11
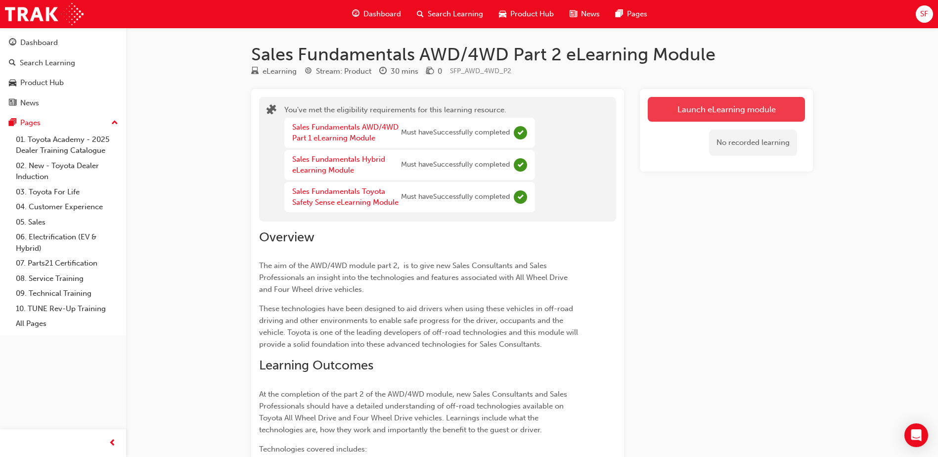
click at [682, 109] on link "Launch eLearning module" at bounding box center [726, 109] width 157 height 25
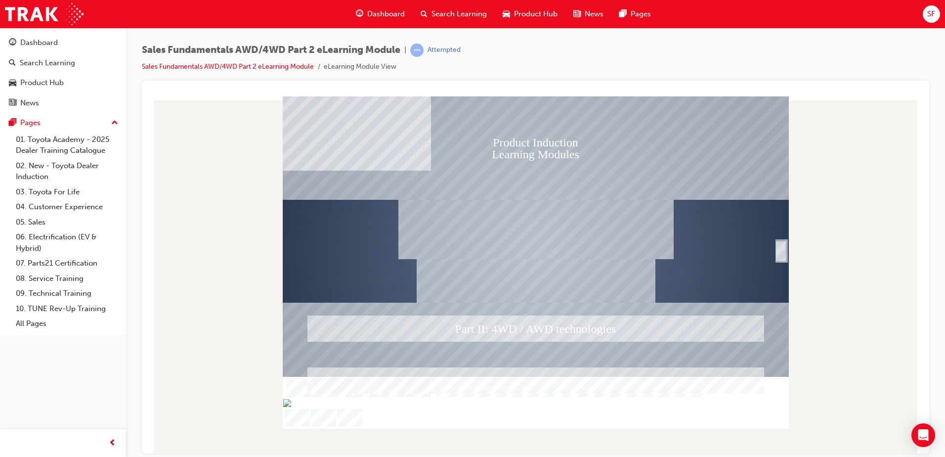
click at [332, 426] on div at bounding box center [536, 402] width 506 height 52
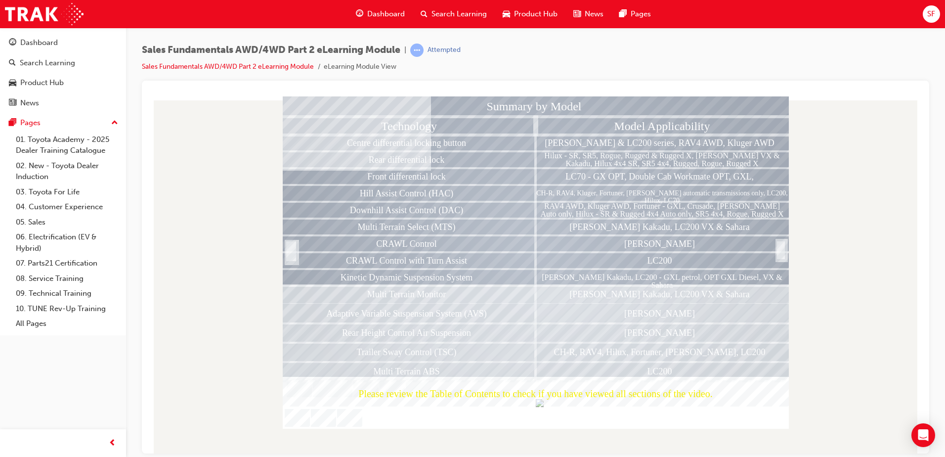
click at [785, 250] on div at bounding box center [781, 260] width 10 height 21
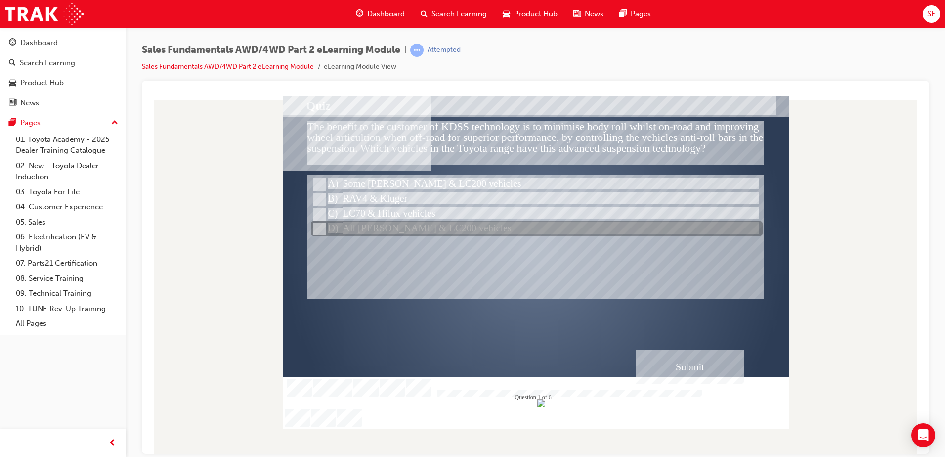
click at [319, 226] on input "All Prado & LC200 vehicles" at bounding box center [318, 228] width 11 height 11
radio input "true"
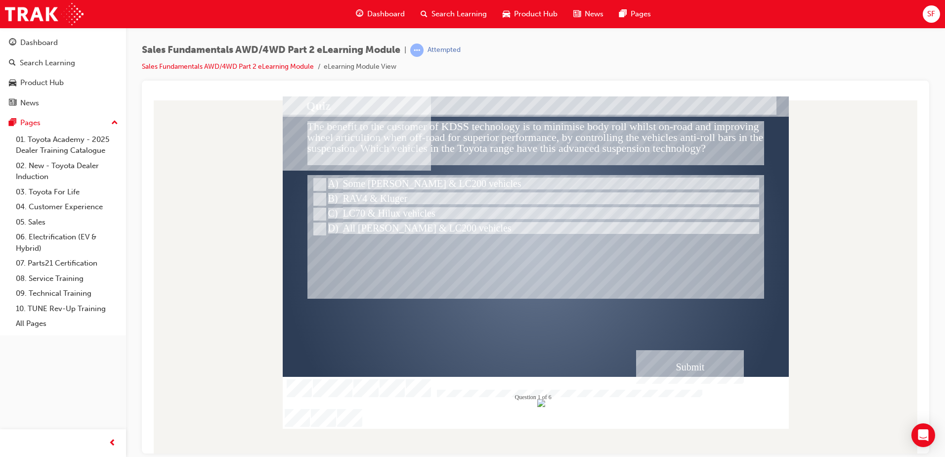
click at [701, 371] on div "Submit" at bounding box center [690, 367] width 108 height 34
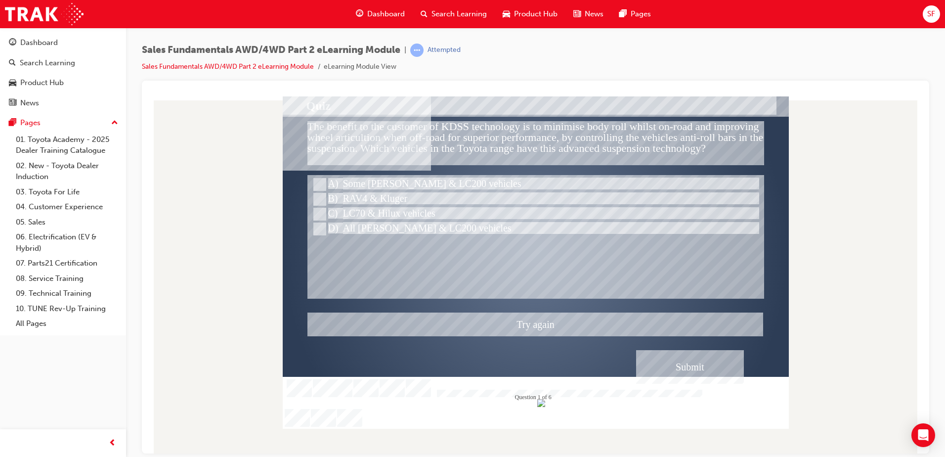
click at [320, 214] on div at bounding box center [536, 262] width 506 height 332
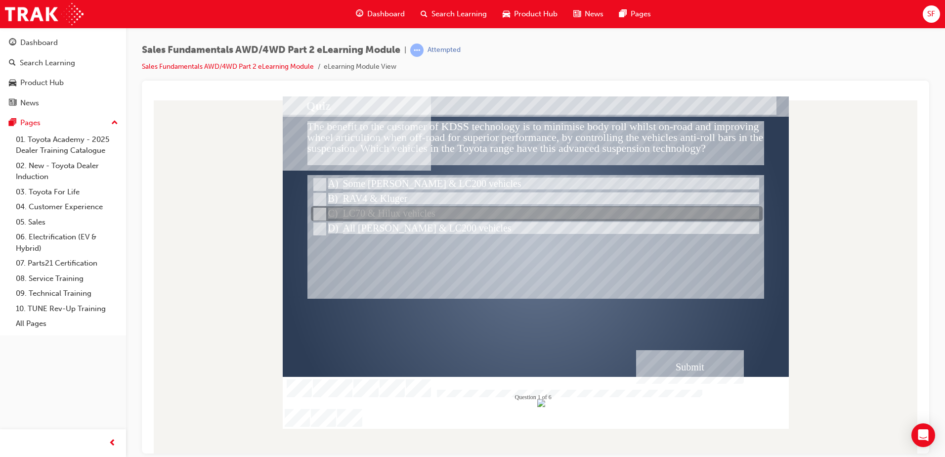
click at [321, 209] on input "LC70 & Hilux vehicles" at bounding box center [318, 214] width 11 height 11
radio input "true"
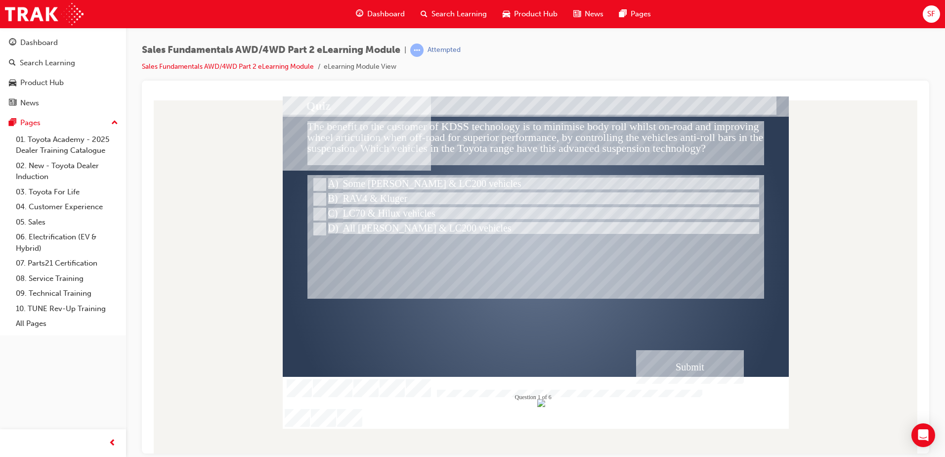
click at [673, 357] on div "Submit" at bounding box center [690, 367] width 108 height 34
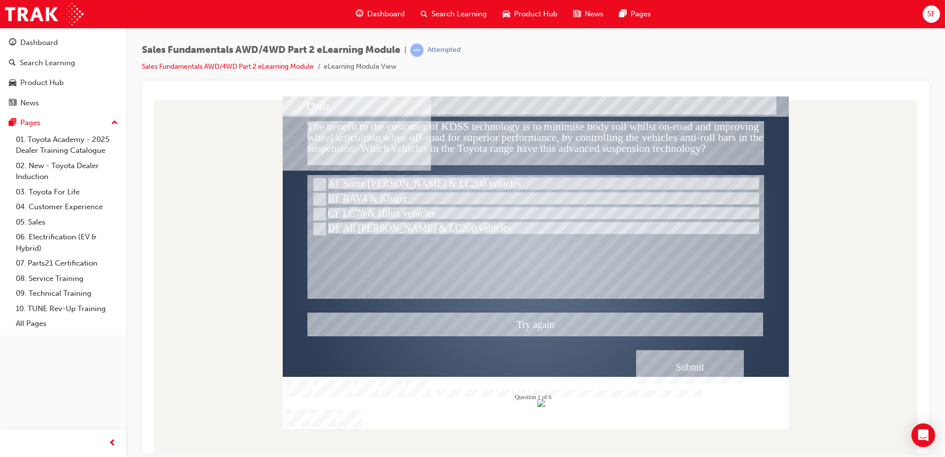
click at [320, 178] on div at bounding box center [536, 262] width 506 height 332
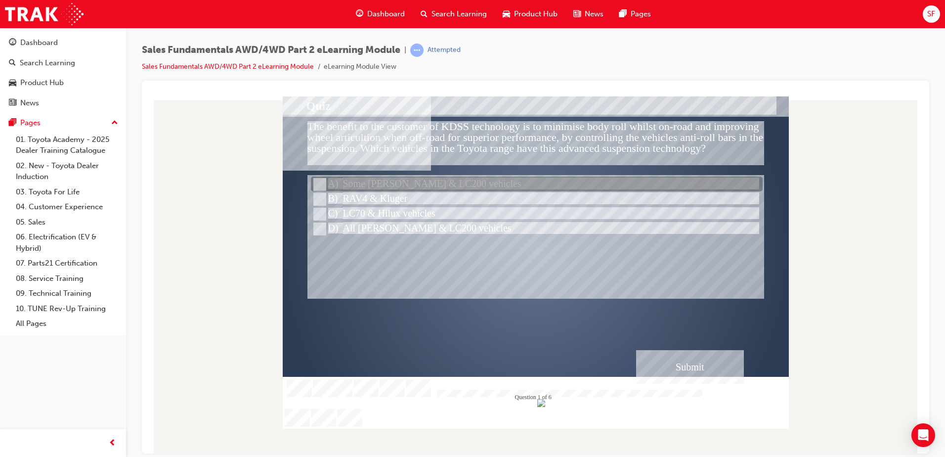
click at [322, 183] on input "Some Prado & LC200 vehicles" at bounding box center [318, 184] width 11 height 11
radio input "true"
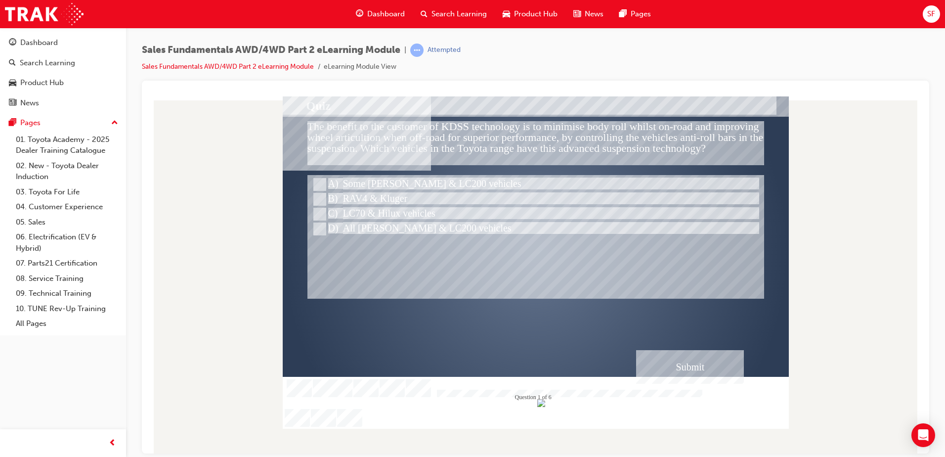
click at [702, 374] on div "Submit" at bounding box center [690, 367] width 108 height 34
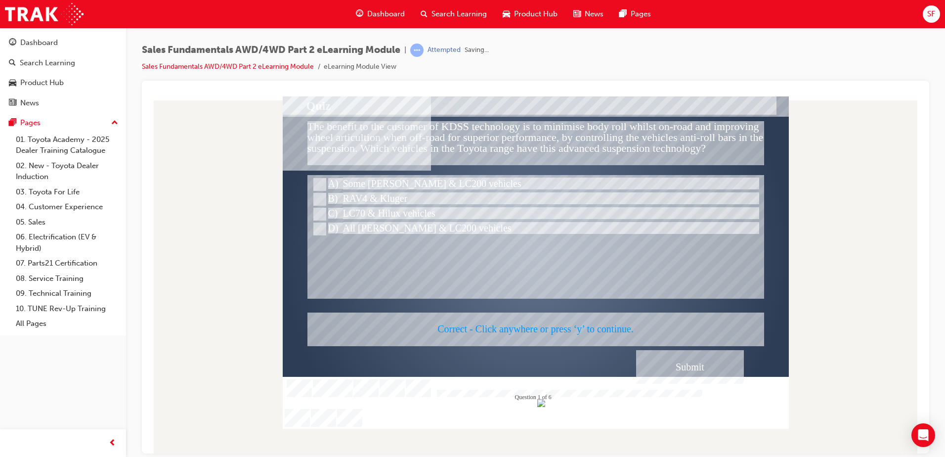
click at [521, 220] on div at bounding box center [536, 262] width 506 height 332
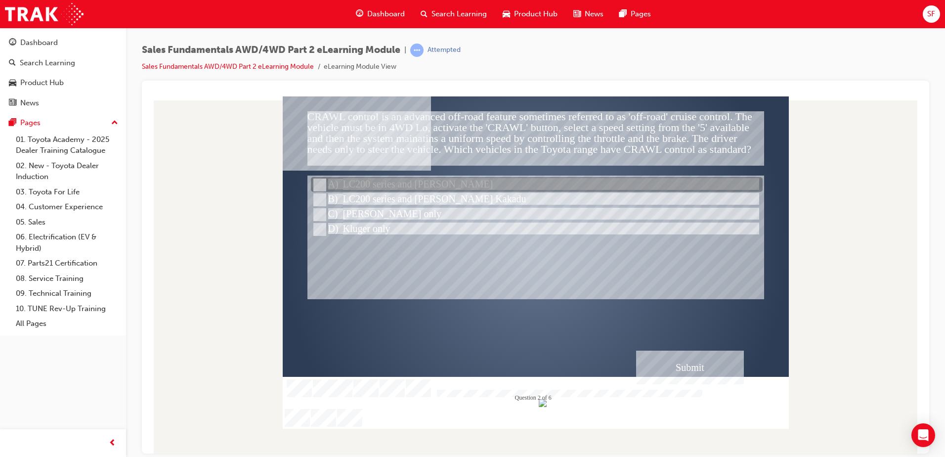
click at [319, 185] on input "LC200 series and Prado" at bounding box center [318, 184] width 11 height 11
radio input "true"
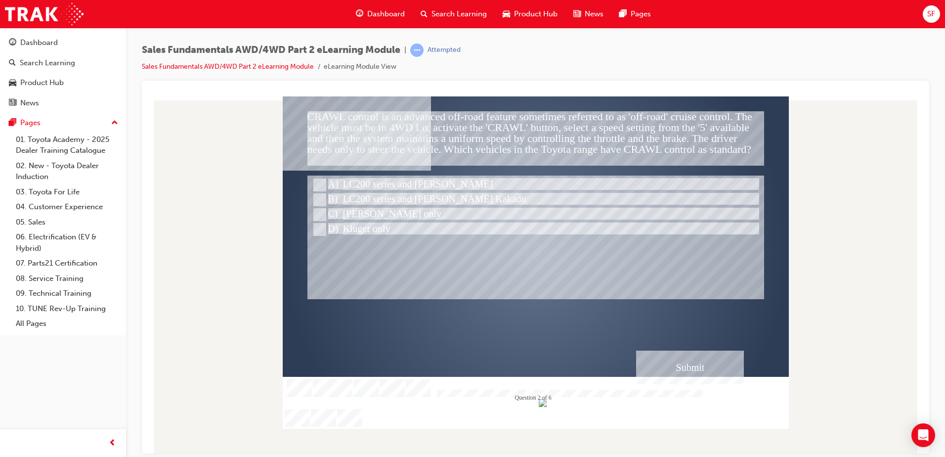
click at [688, 368] on div "Submit" at bounding box center [690, 367] width 108 height 34
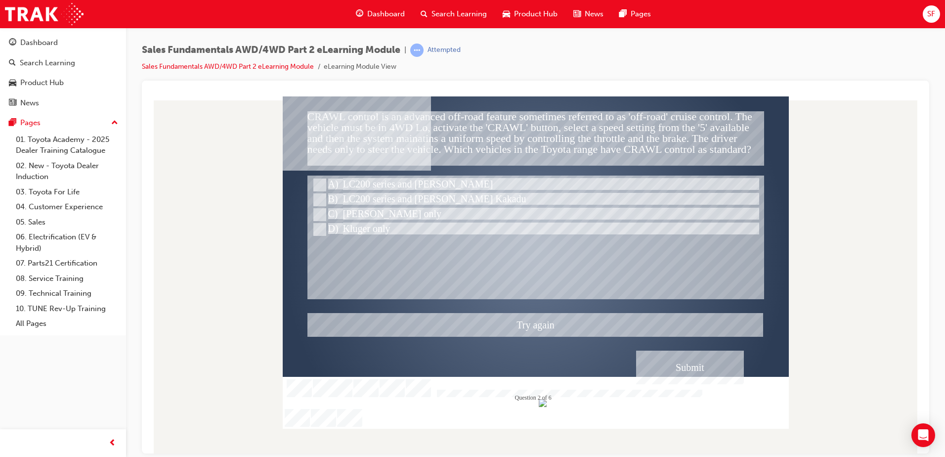
click at [310, 196] on div at bounding box center [536, 262] width 506 height 332
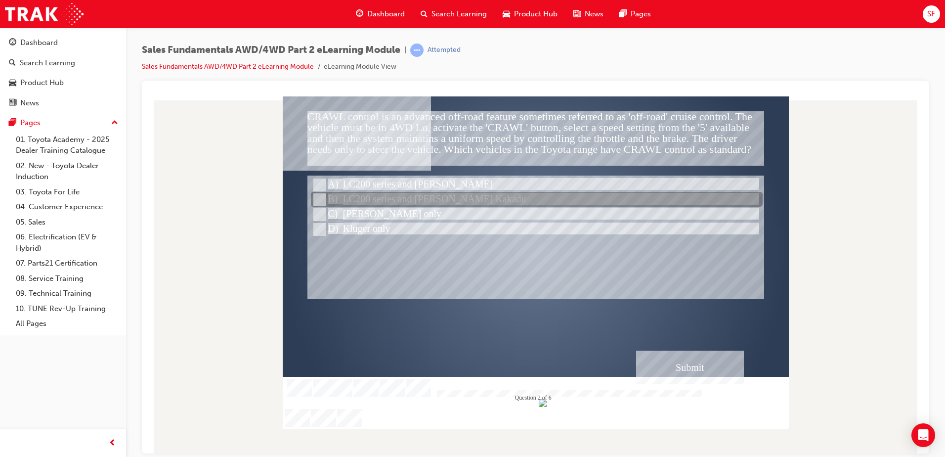
click at [315, 198] on input "LC200 series and Prado Kakadu" at bounding box center [318, 199] width 11 height 11
radio input "true"
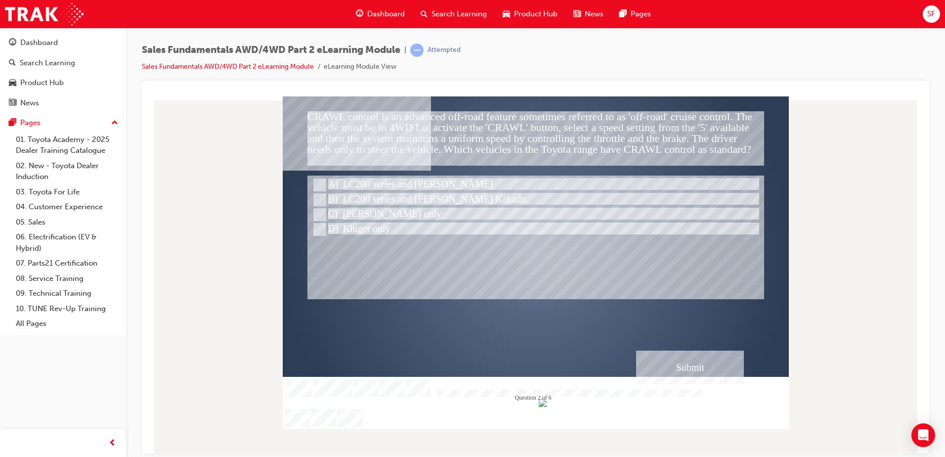
click at [676, 369] on div "Submit" at bounding box center [690, 367] width 108 height 34
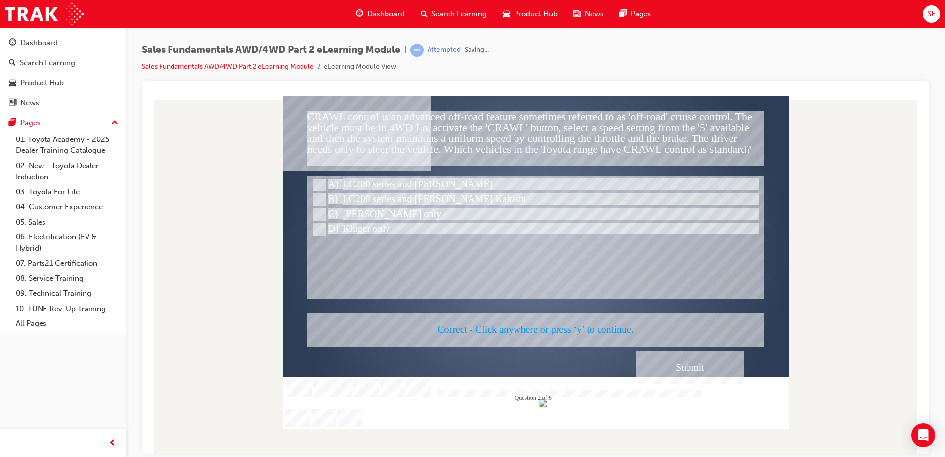
click at [493, 269] on div at bounding box center [536, 262] width 506 height 332
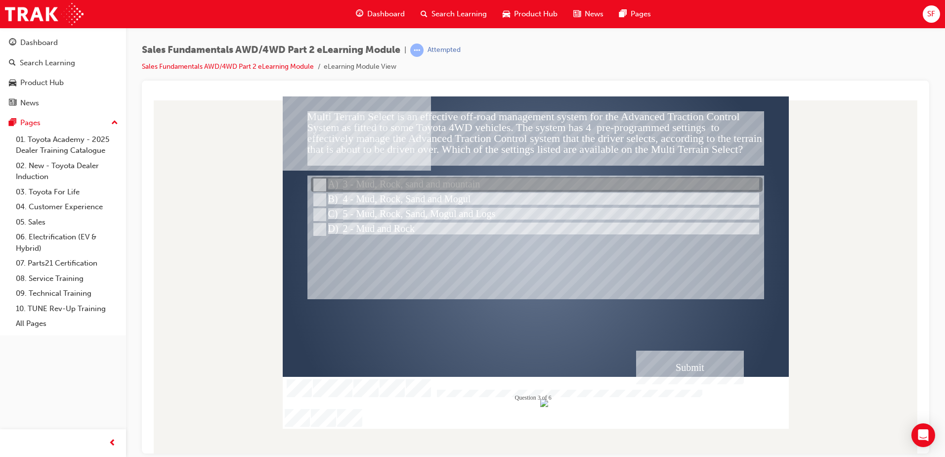
click at [320, 179] on input "3 - Mud, Rock, sand and mountain" at bounding box center [318, 184] width 11 height 11
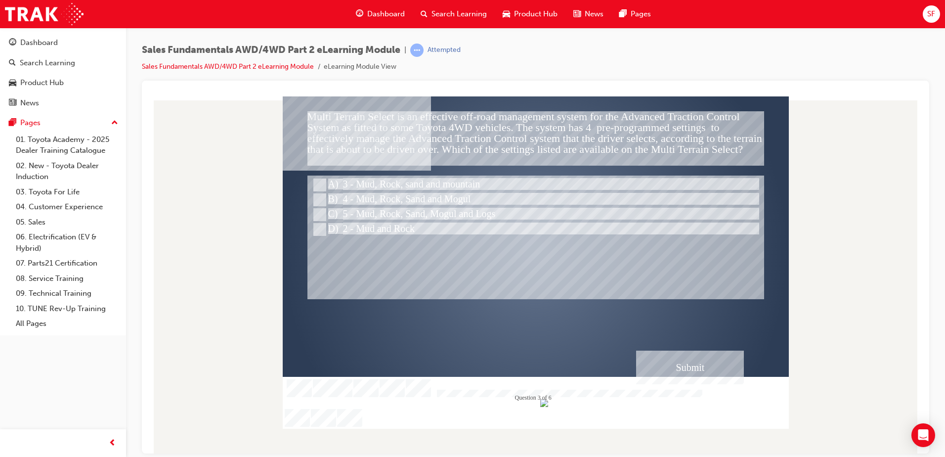
click at [703, 374] on div "Submit" at bounding box center [690, 367] width 108 height 34
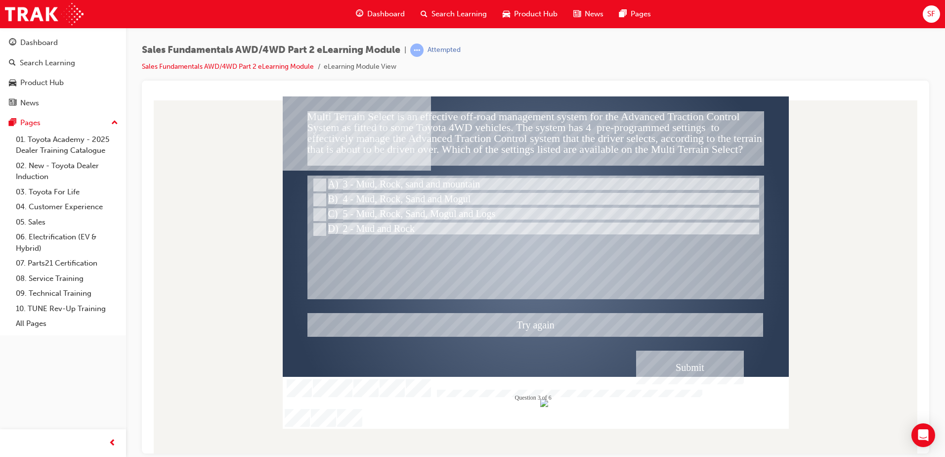
click at [314, 198] on div at bounding box center [536, 262] width 506 height 332
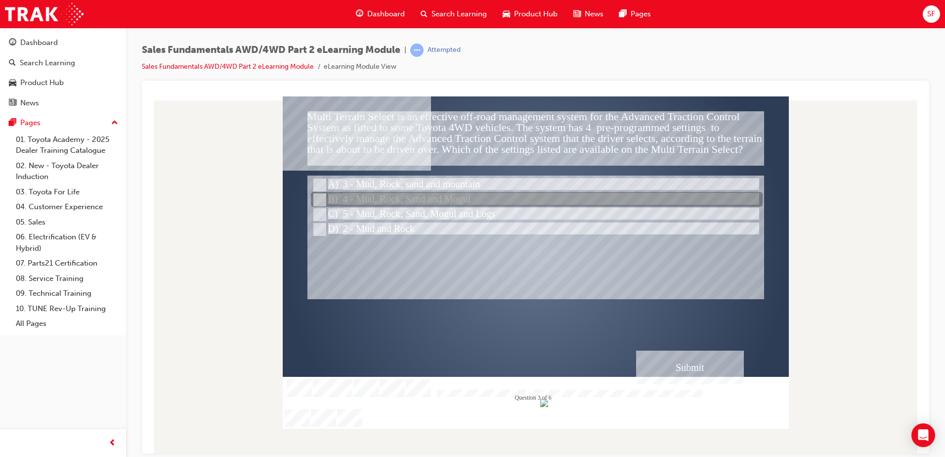
click at [329, 205] on div at bounding box center [537, 199] width 452 height 15
radio input "false"
radio input "true"
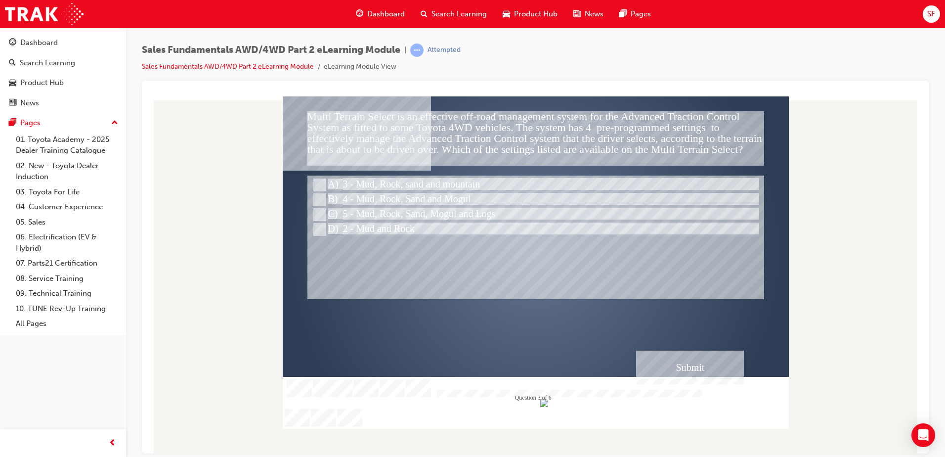
click at [724, 375] on div "Submit" at bounding box center [690, 367] width 108 height 34
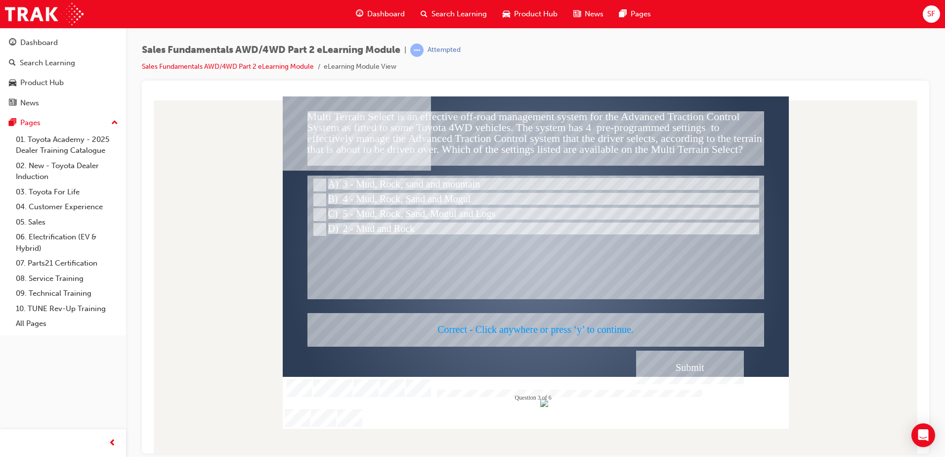
click at [551, 264] on div at bounding box center [536, 262] width 506 height 332
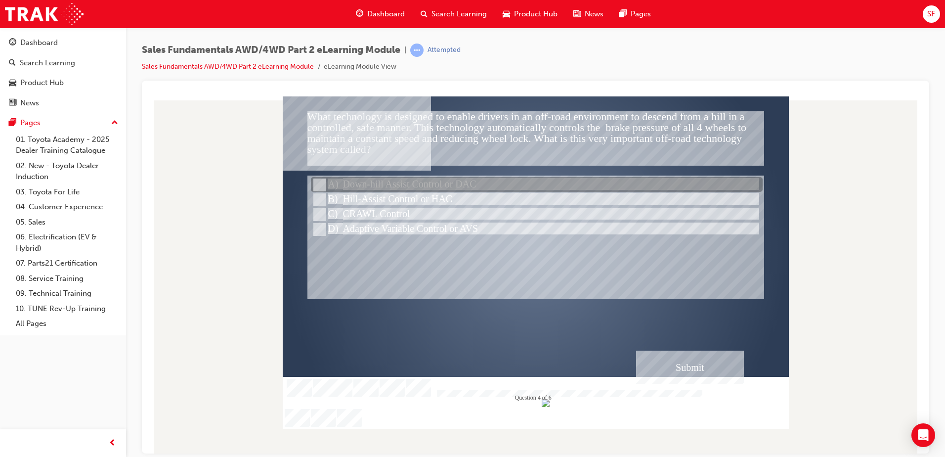
click at [318, 181] on input "Down-hill Assist Control or DAC" at bounding box center [318, 184] width 11 height 11
radio input "true"
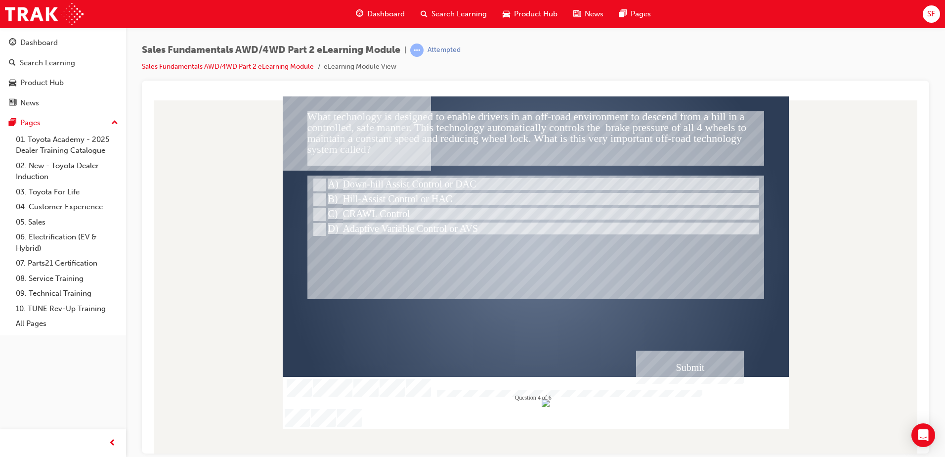
click at [717, 366] on div "Submit" at bounding box center [690, 367] width 108 height 34
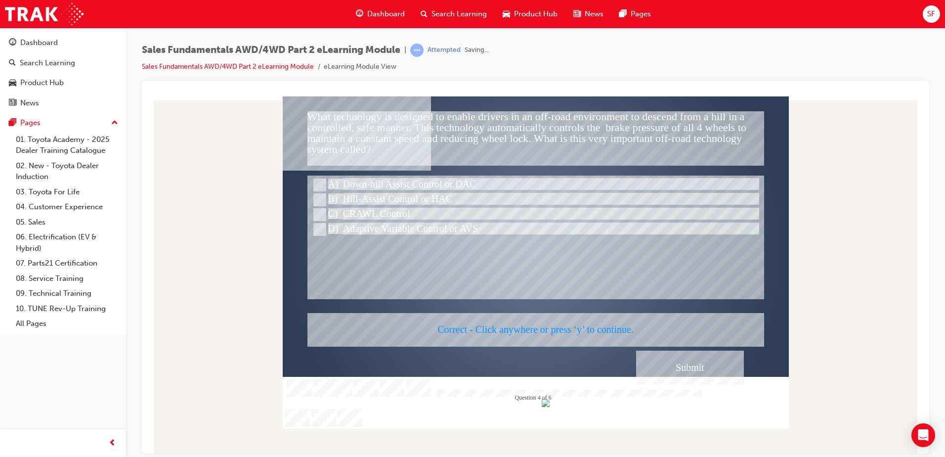
click at [540, 253] on div at bounding box center [536, 262] width 506 height 332
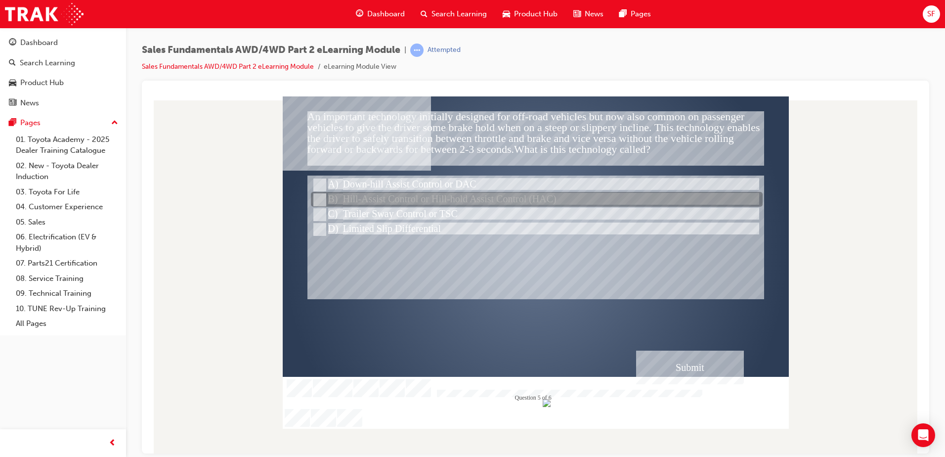
click at [325, 202] on div at bounding box center [537, 199] width 452 height 15
radio input "true"
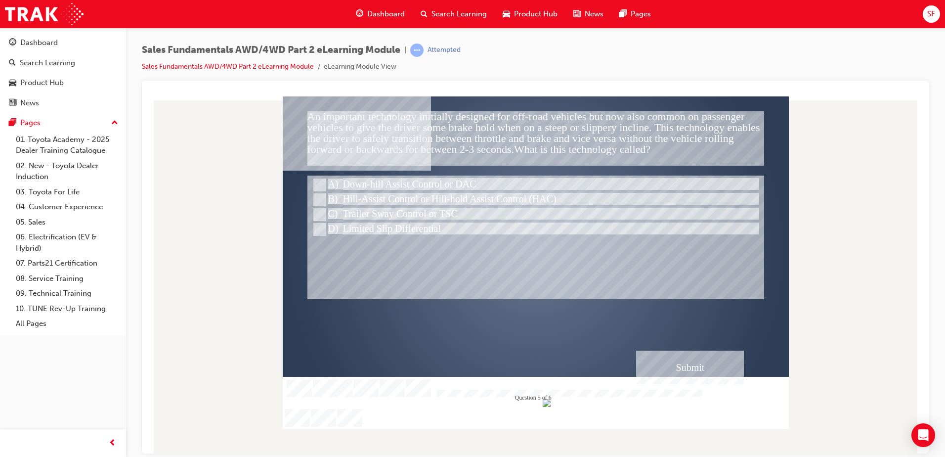
click at [698, 370] on div "Submit" at bounding box center [690, 367] width 108 height 34
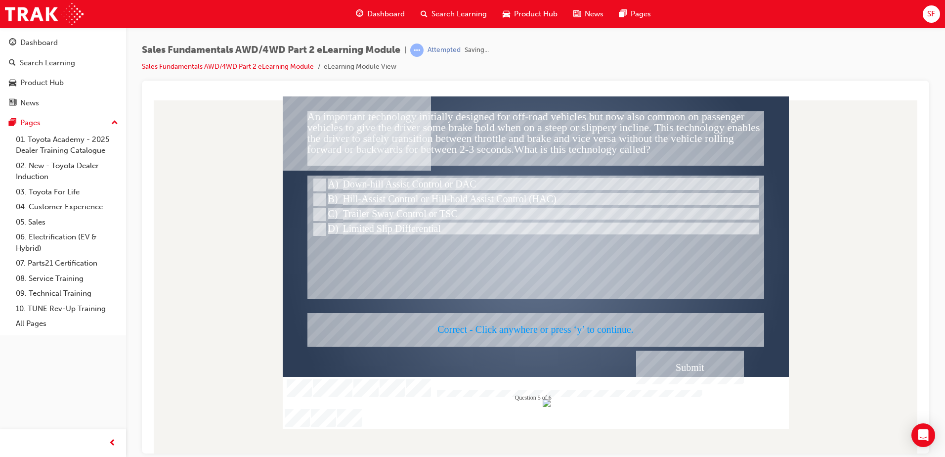
click at [502, 283] on div at bounding box center [536, 262] width 506 height 332
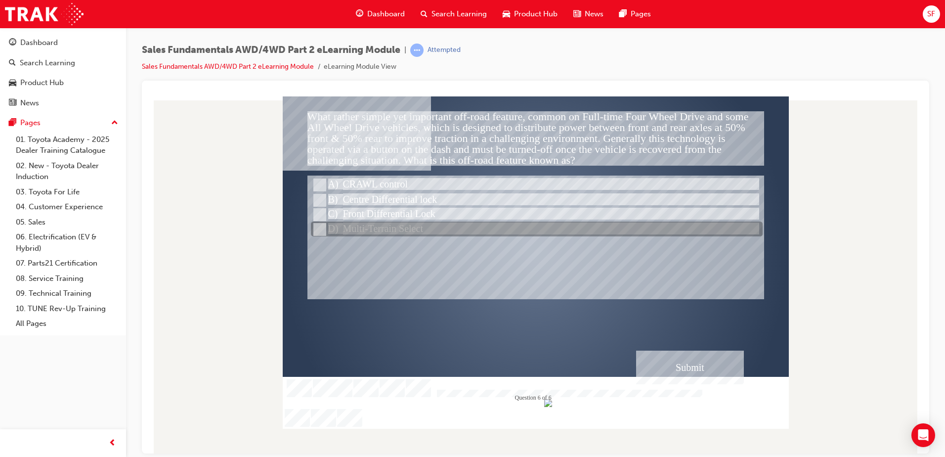
click at [315, 227] on input "Multi-Terrain Select" at bounding box center [318, 229] width 11 height 11
radio input "true"
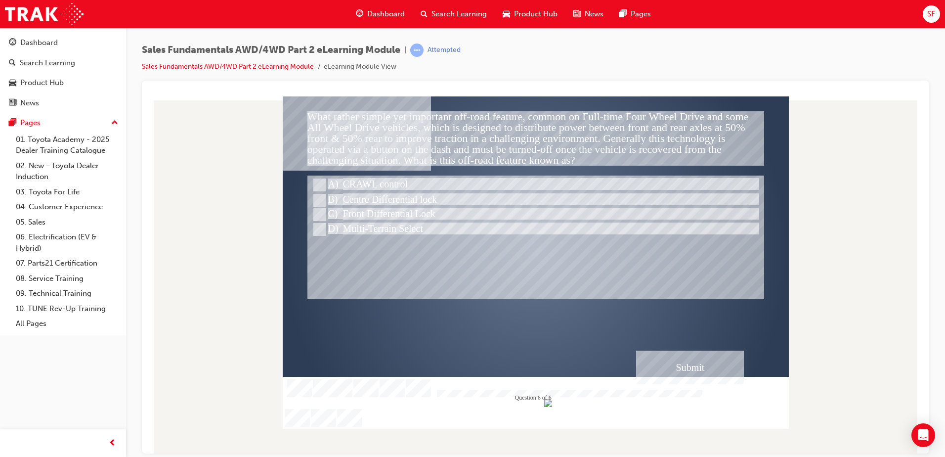
click at [709, 372] on div "Submit" at bounding box center [690, 367] width 108 height 34
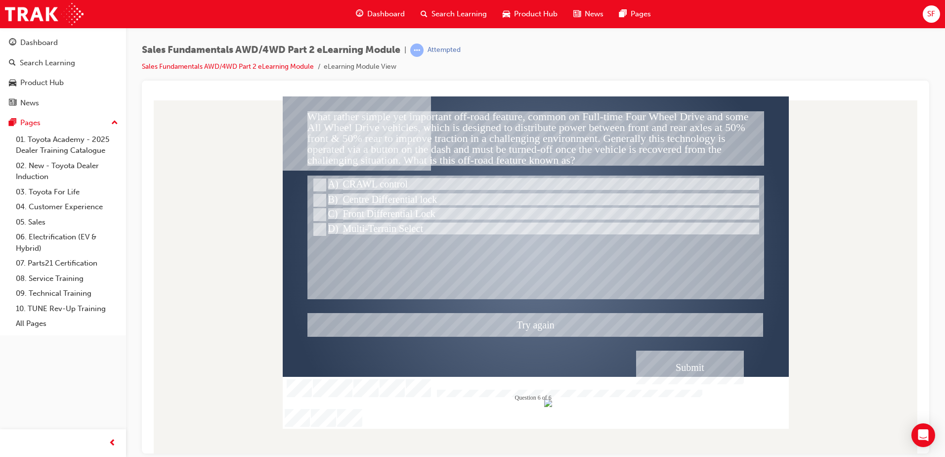
click at [321, 185] on div at bounding box center [536, 262] width 506 height 332
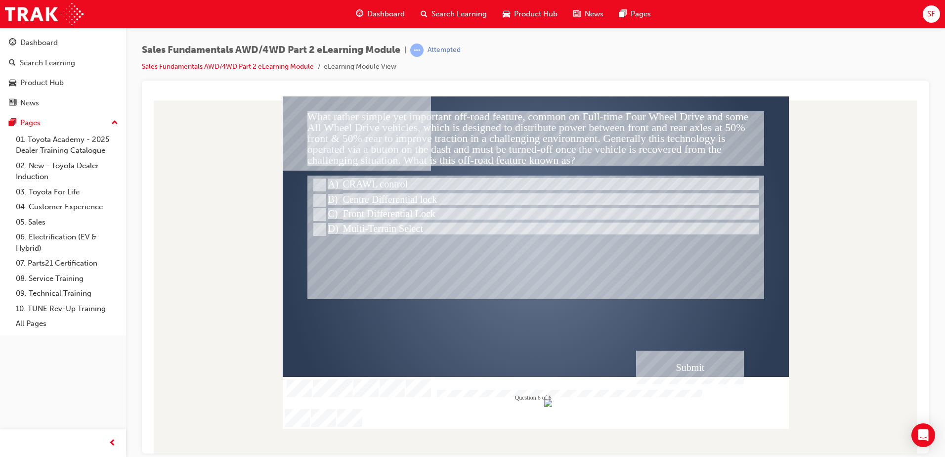
click at [672, 369] on div "Submit" at bounding box center [690, 367] width 108 height 34
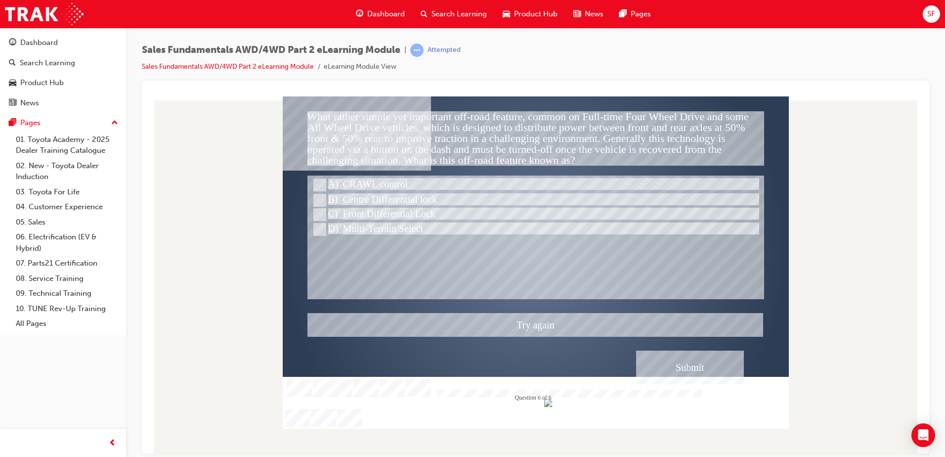
click at [318, 180] on div at bounding box center [536, 262] width 506 height 332
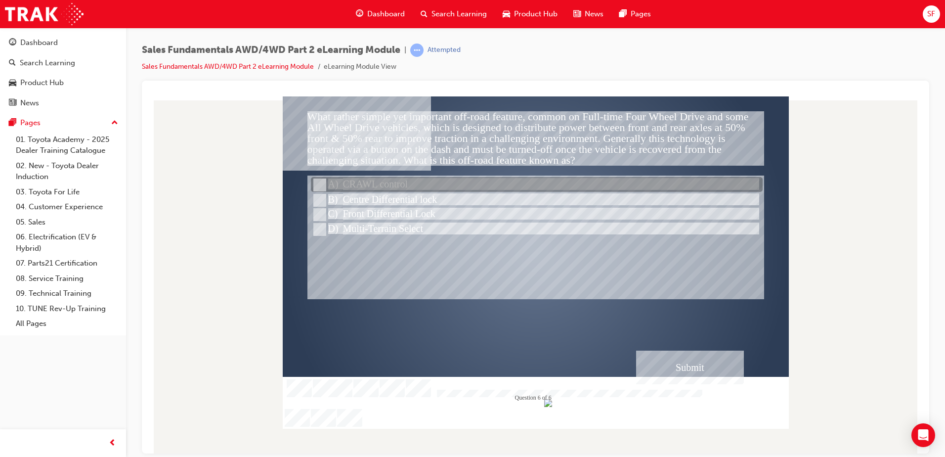
click at [322, 186] on input "CRAWL control" at bounding box center [318, 184] width 11 height 11
radio input "true"
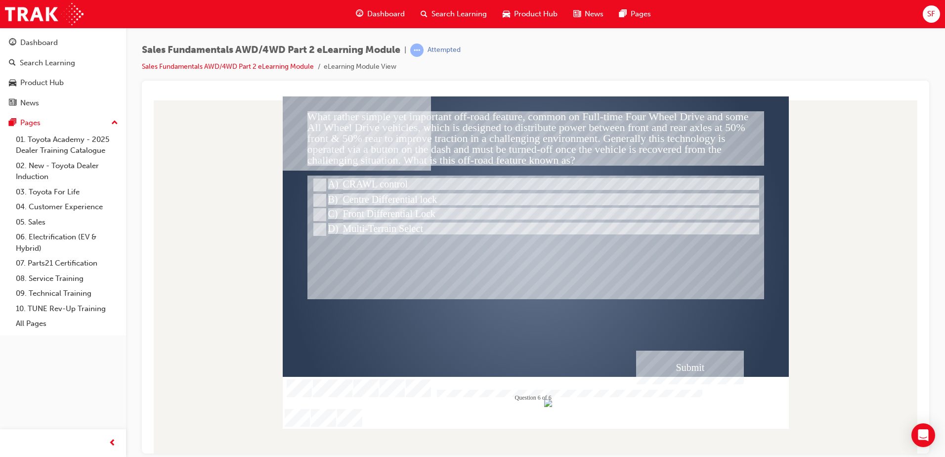
click at [700, 360] on div "Submit" at bounding box center [690, 367] width 108 height 34
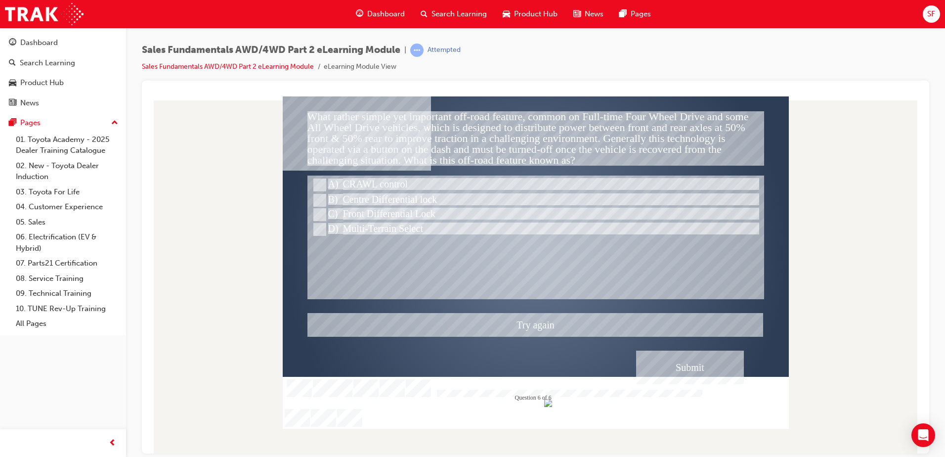
click at [319, 199] on div at bounding box center [536, 262] width 506 height 332
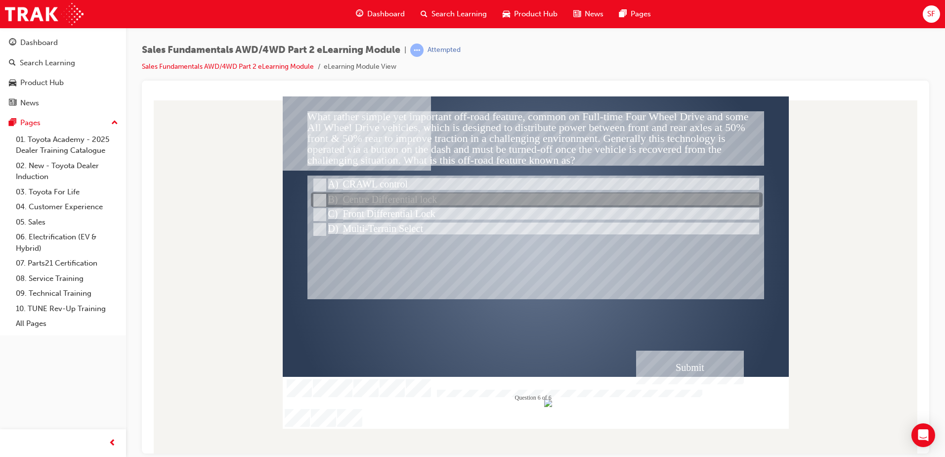
click at [319, 199] on input "Centre Differential lock" at bounding box center [318, 200] width 11 height 11
radio input "true"
click at [319, 199] on input "Centre Differential lock" at bounding box center [318, 200] width 11 height 11
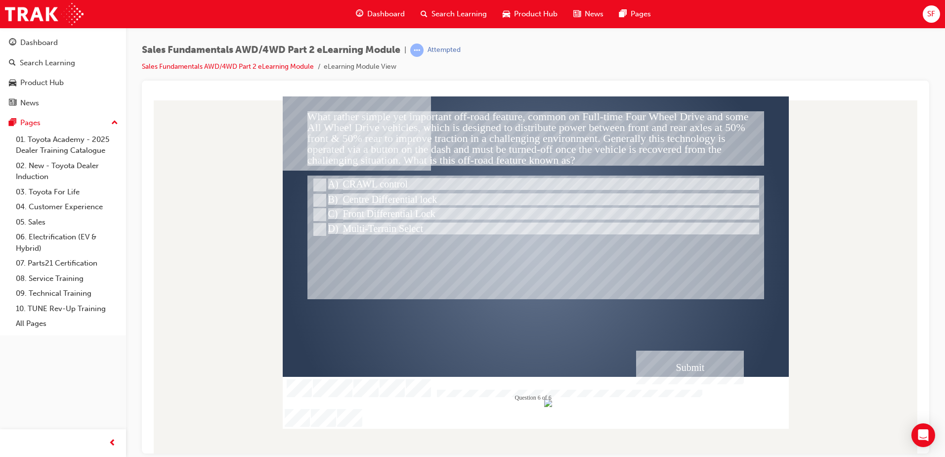
click at [700, 371] on div "Submit" at bounding box center [690, 367] width 108 height 34
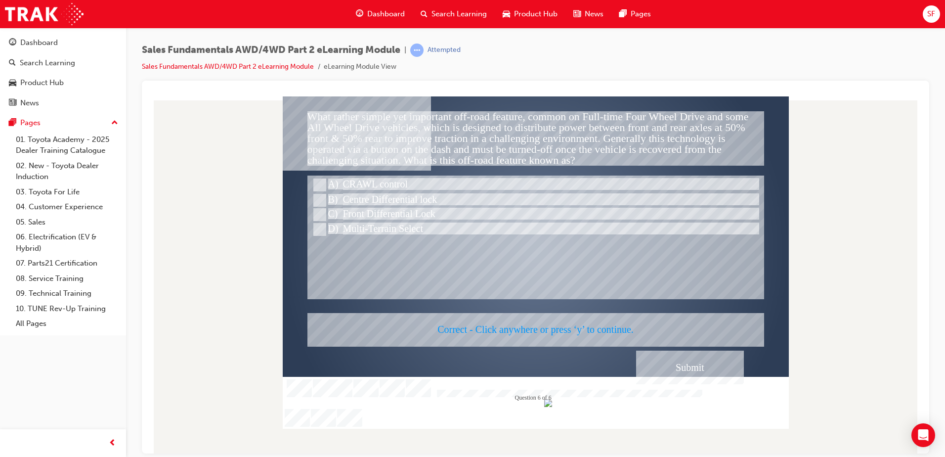
click at [469, 282] on div at bounding box center [536, 262] width 506 height 332
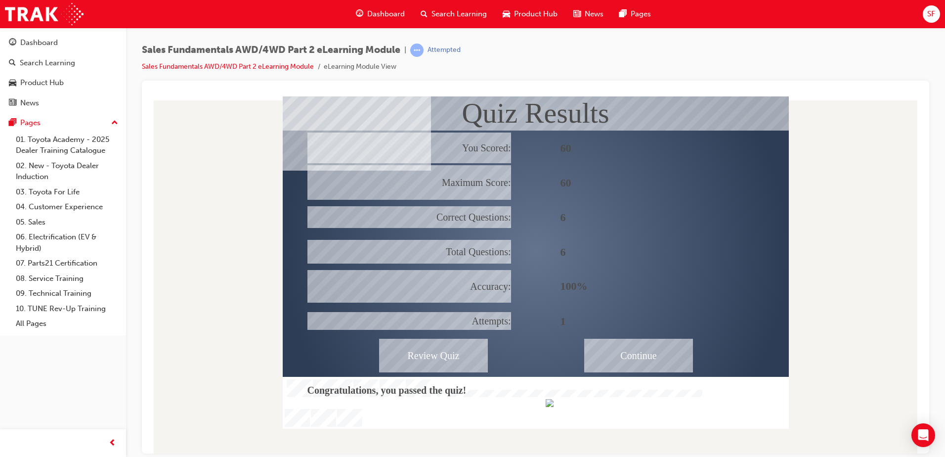
click at [644, 340] on div "Continue" at bounding box center [638, 355] width 109 height 34
click at [643, 352] on div "Continue" at bounding box center [638, 355] width 109 height 34
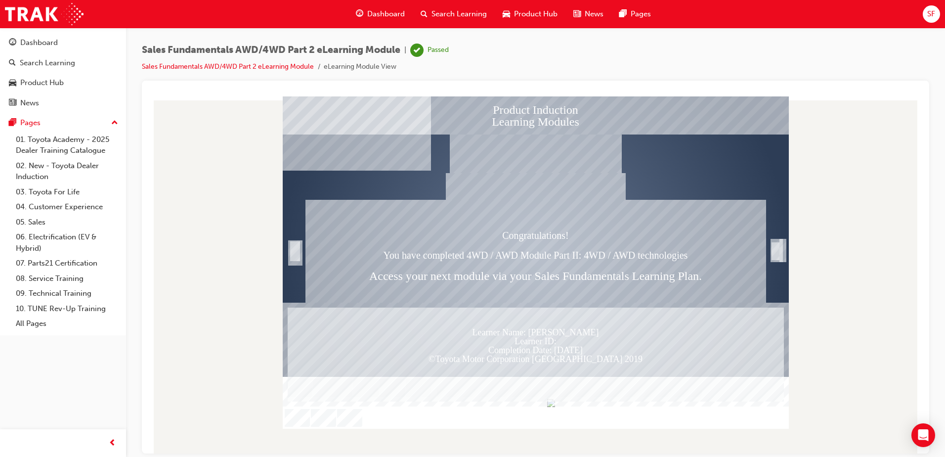
click at [774, 257] on div "Trigger this button to exit" at bounding box center [776, 261] width 10 height 21
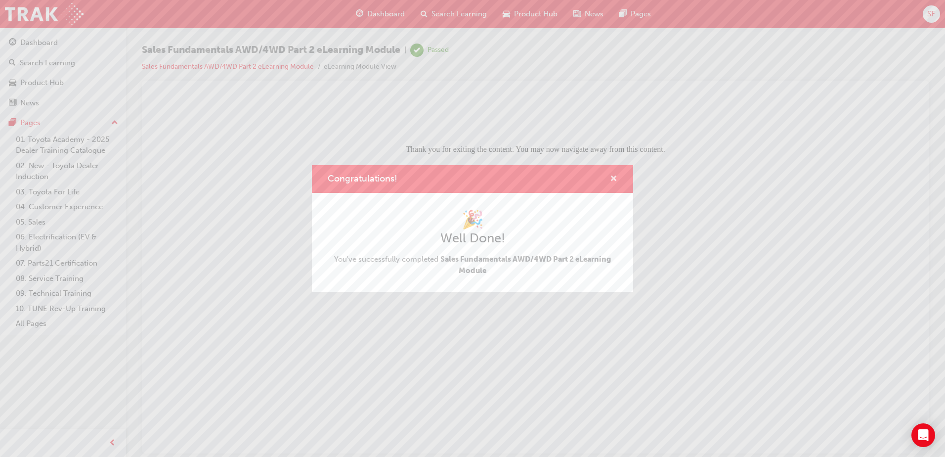
click at [614, 175] on span "cross-icon" at bounding box center [613, 179] width 7 height 9
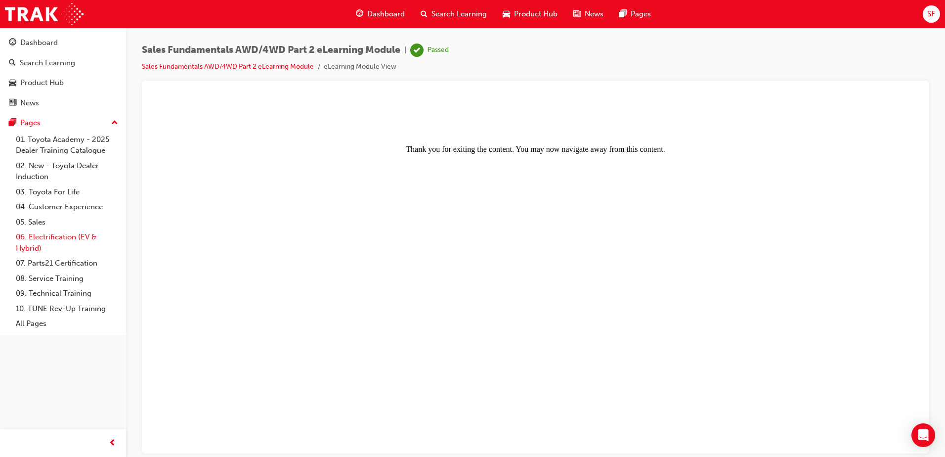
click at [76, 240] on link "06. Electrification (EV & Hybrid)" at bounding box center [67, 242] width 110 height 26
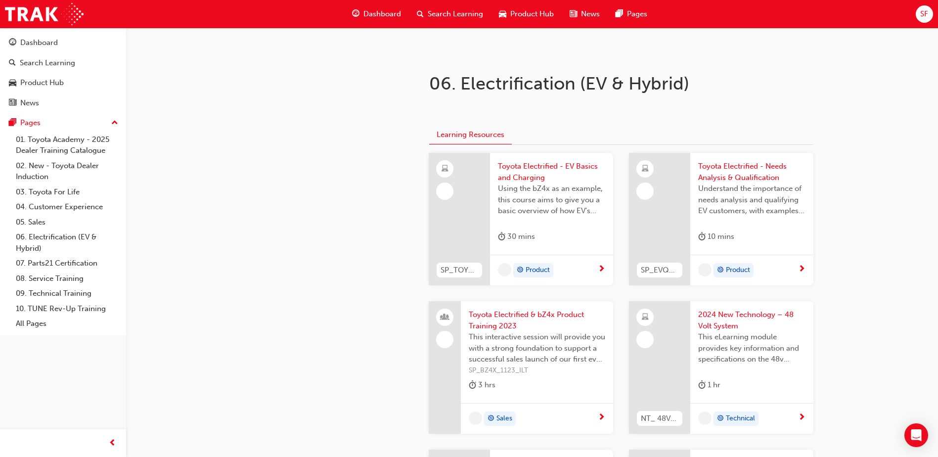
scroll to position [198, 0]
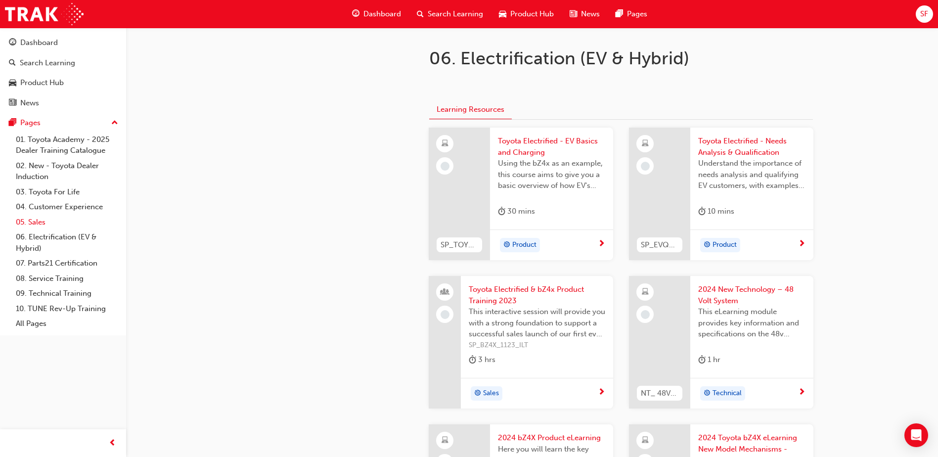
click at [33, 219] on link "05. Sales" at bounding box center [67, 222] width 110 height 15
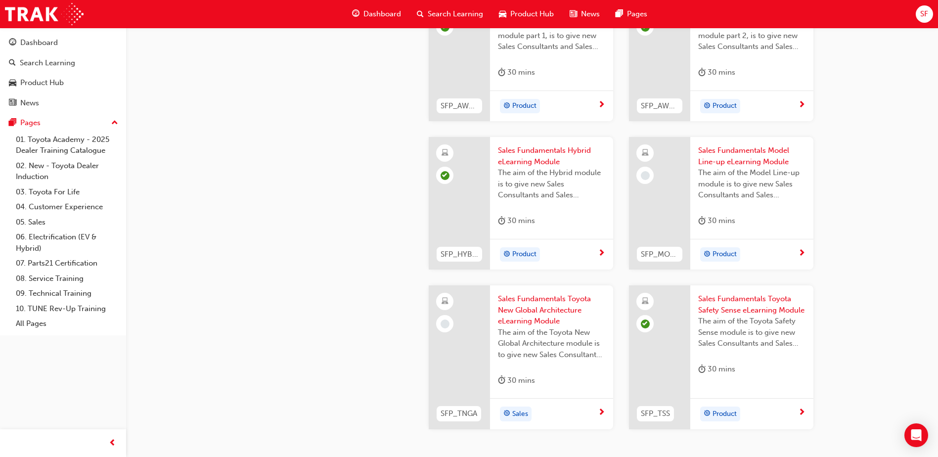
scroll to position [346, 0]
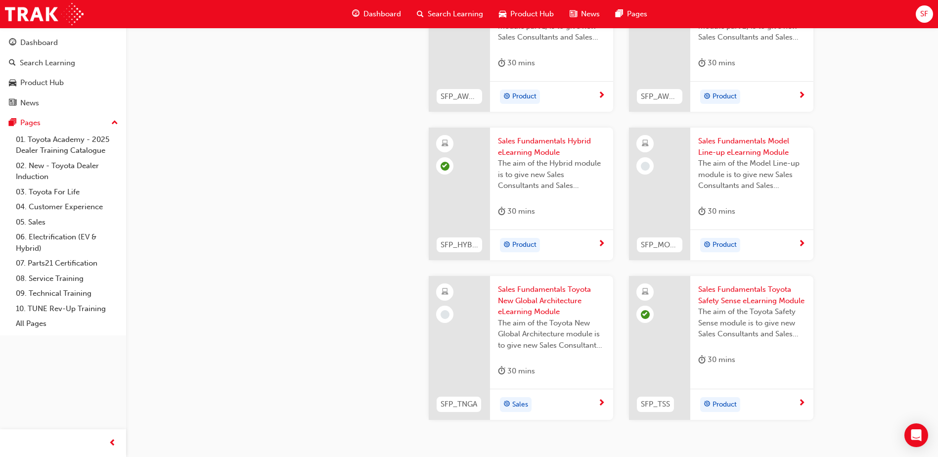
click at [742, 138] on span "Sales Fundamentals Model Line-up eLearning Module" at bounding box center [751, 146] width 107 height 22
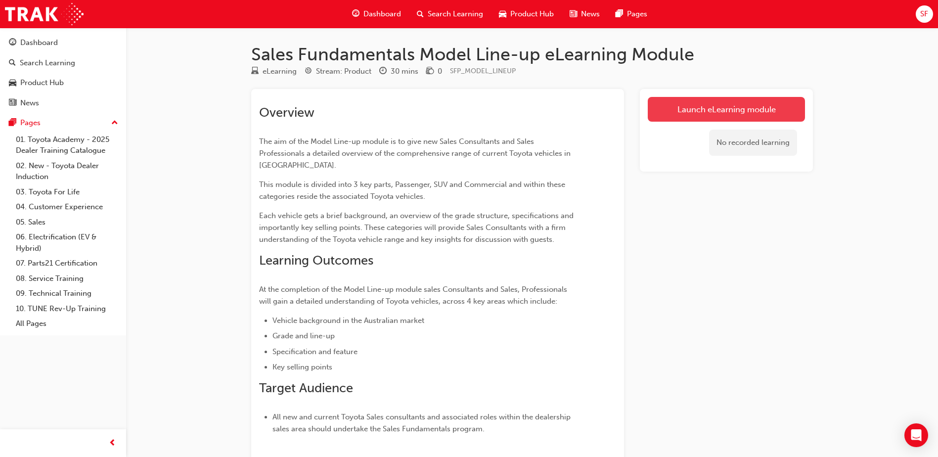
click at [698, 107] on link "Launch eLearning module" at bounding box center [726, 109] width 157 height 25
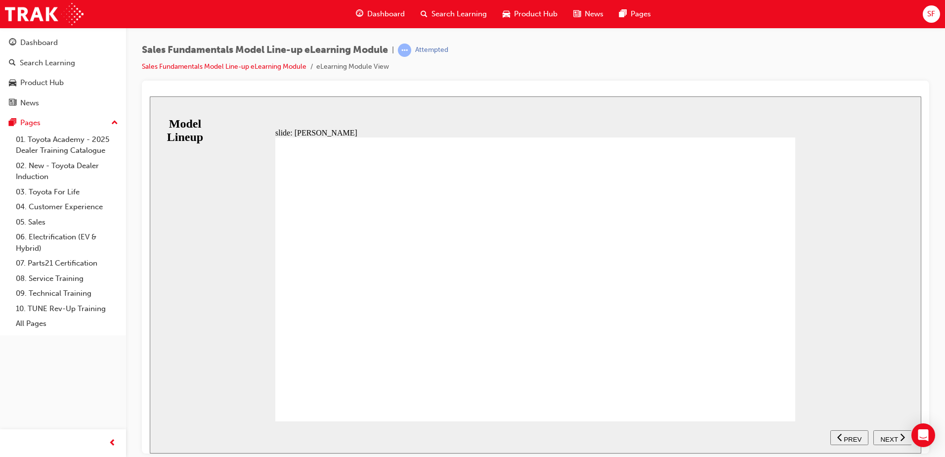
click at [780, 402] on div "BACKGROUND As they say, great things come in small packages. The all New 4th Ge…" at bounding box center [535, 283] width 520 height 293
click at [887, 436] on span "NEXT" at bounding box center [888, 438] width 17 height 7
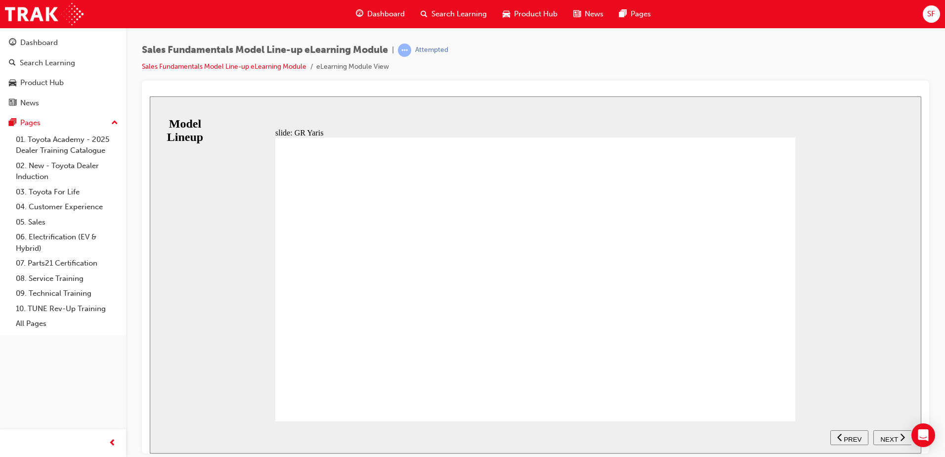
drag, startPoint x: 478, startPoint y: 225, endPoint x: 452, endPoint y: 224, distance: 25.2
drag, startPoint x: 348, startPoint y: 192, endPoint x: 367, endPoint y: 179, distance: 23.2
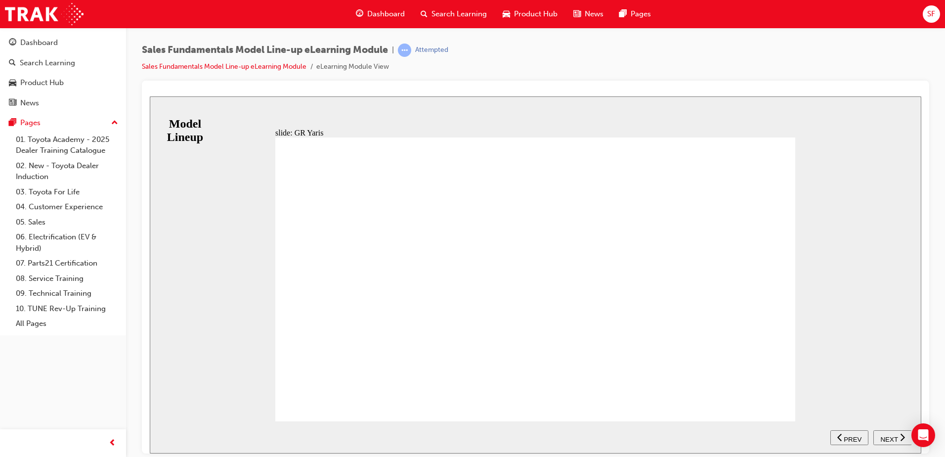
drag, startPoint x: 421, startPoint y: 340, endPoint x: 446, endPoint y: 337, distance: 25.8
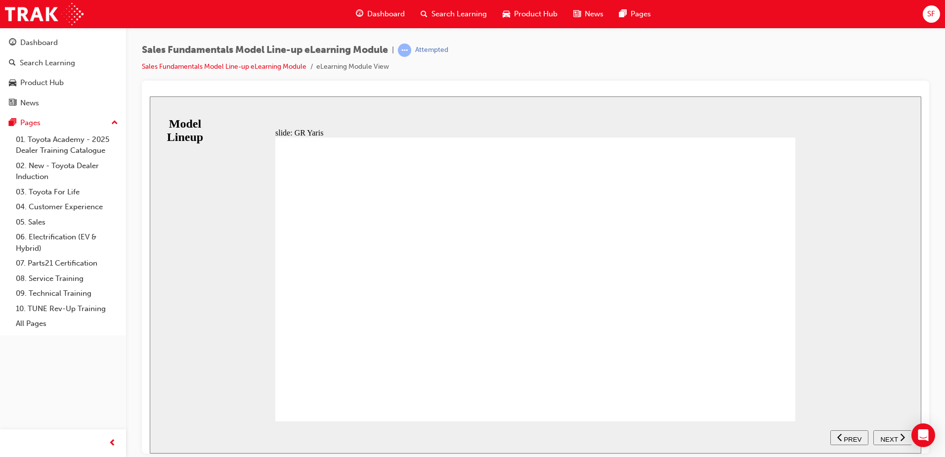
click at [885, 437] on span "NEXT" at bounding box center [888, 438] width 17 height 7
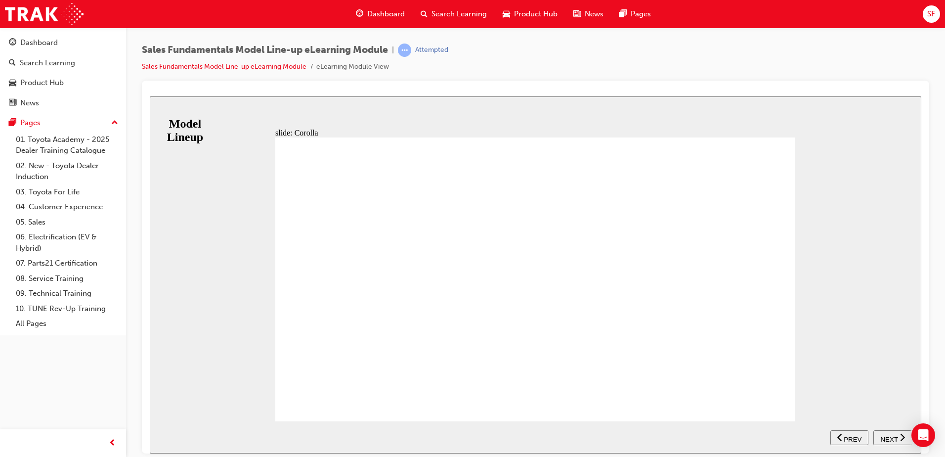
click at [888, 435] on span "NEXT" at bounding box center [888, 438] width 17 height 7
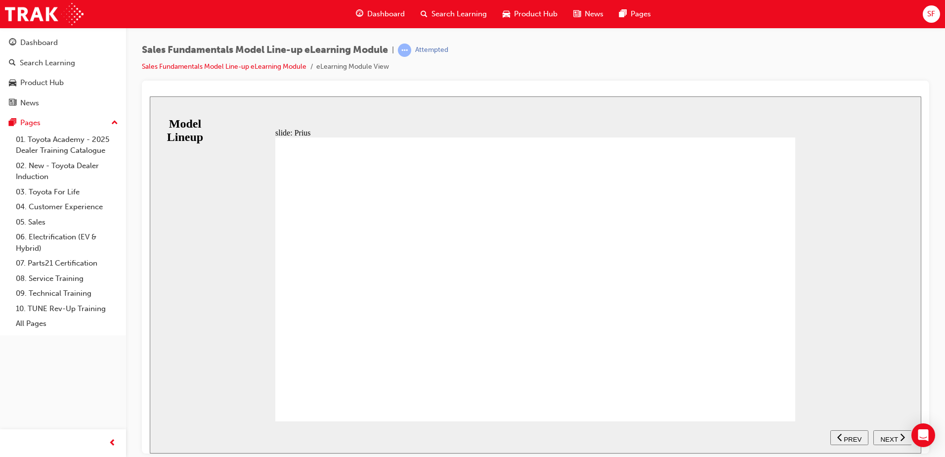
click at [887, 437] on span "NEXT" at bounding box center [888, 438] width 17 height 7
